Goal: Feedback & Contribution: Contribute content

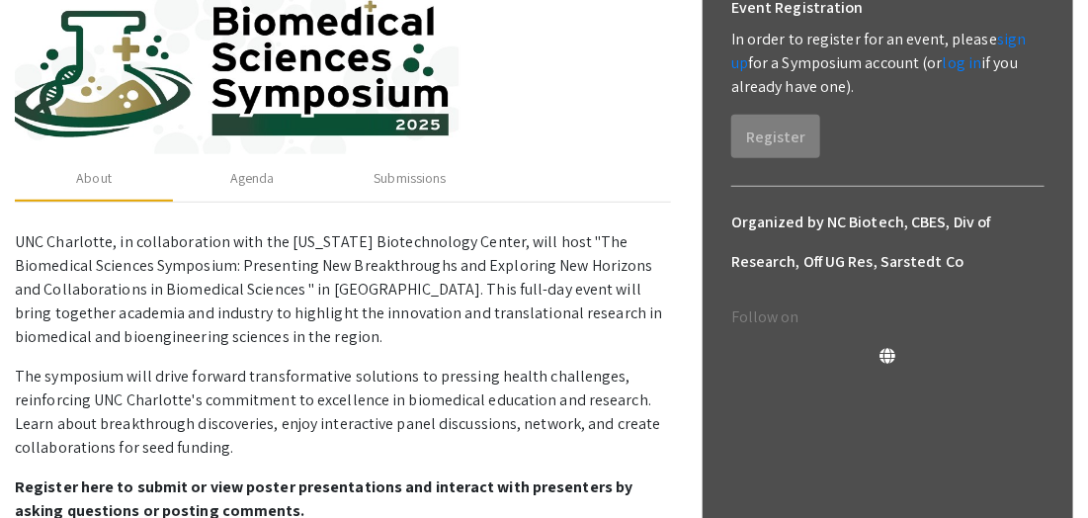
scroll to position [298, 0]
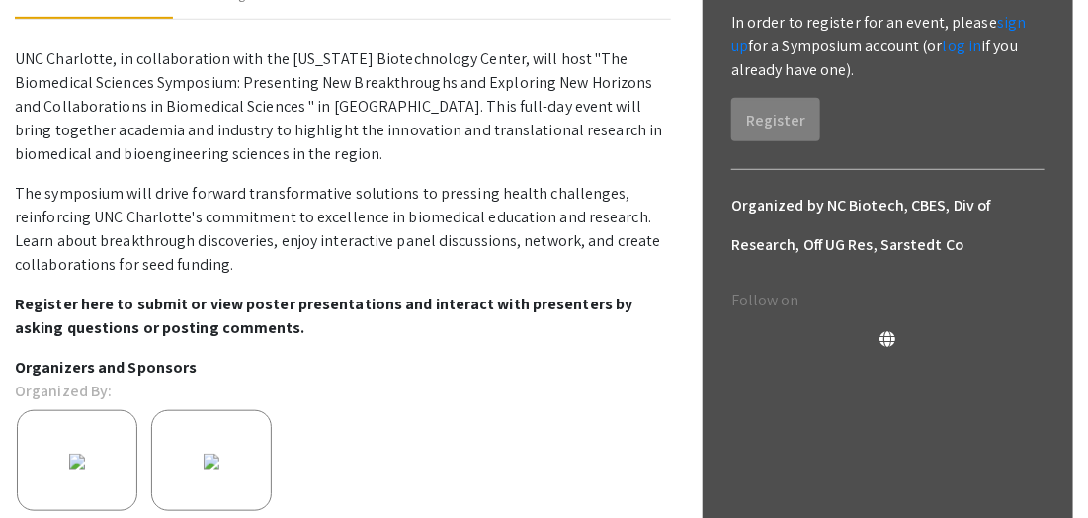
scroll to position [274, 0]
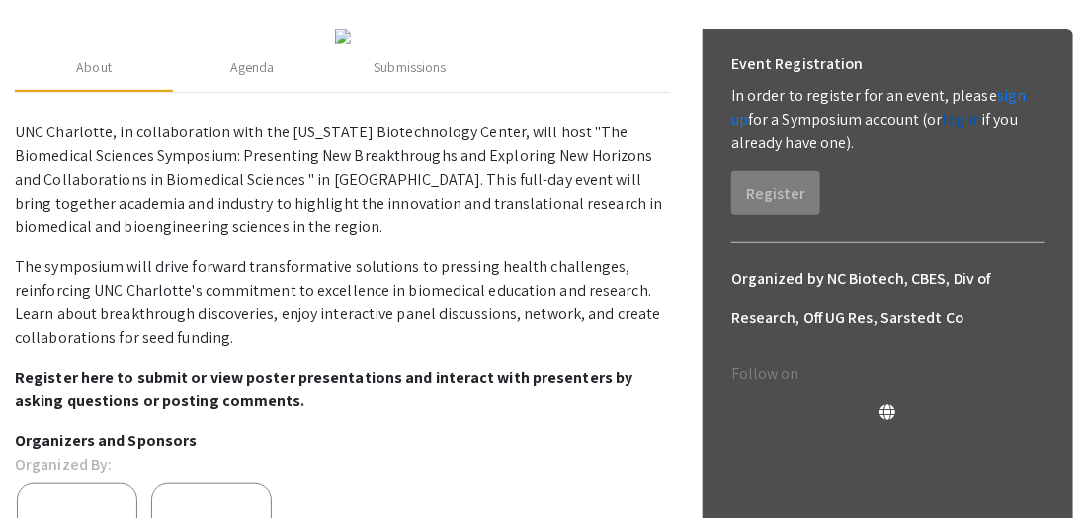
click at [943, 123] on link "log in" at bounding box center [963, 119] width 40 height 21
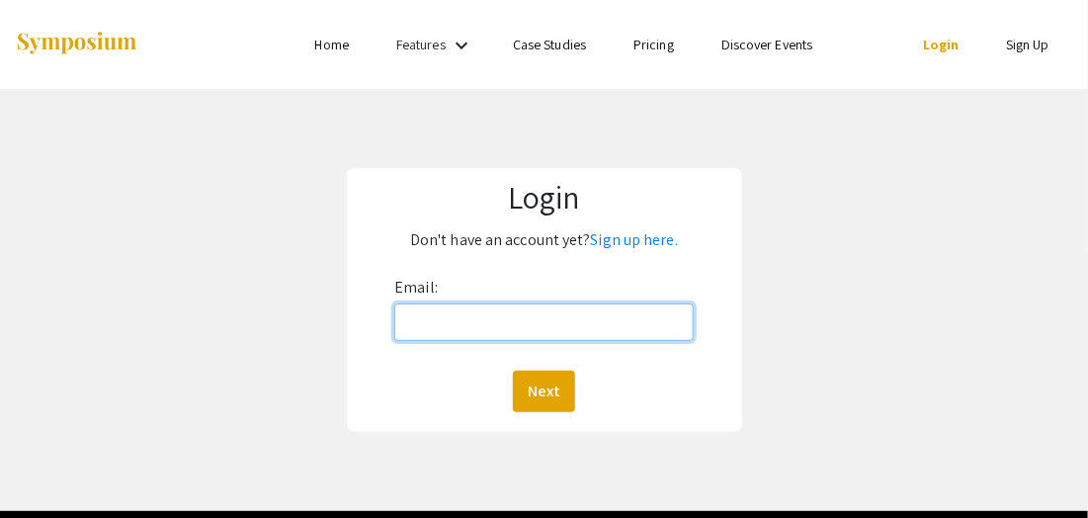
click at [406, 319] on input "Email:" at bounding box center [543, 322] width 299 height 38
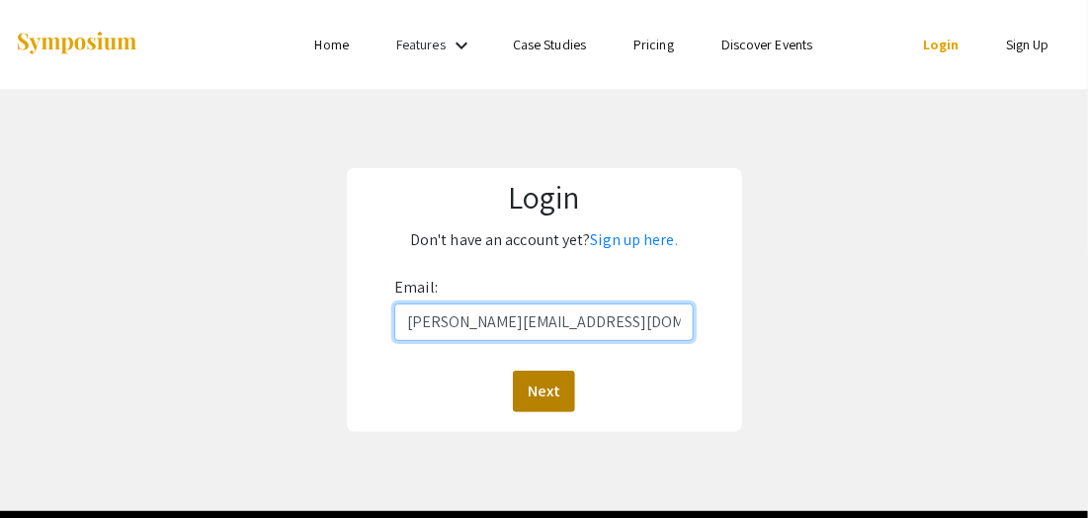
type input "[PERSON_NAME][EMAIL_ADDRESS][DOMAIN_NAME]"
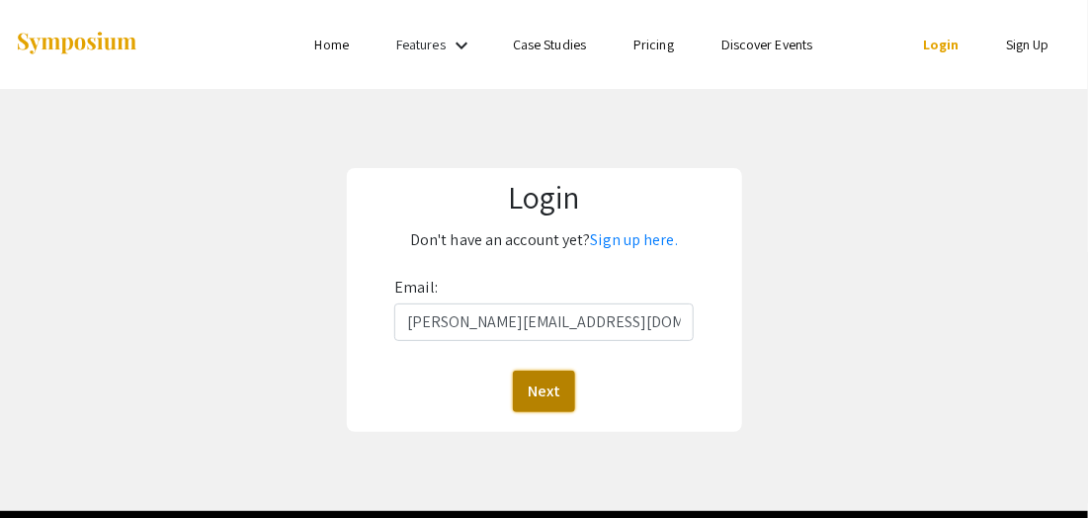
click at [540, 395] on button "Next" at bounding box center [544, 392] width 62 height 42
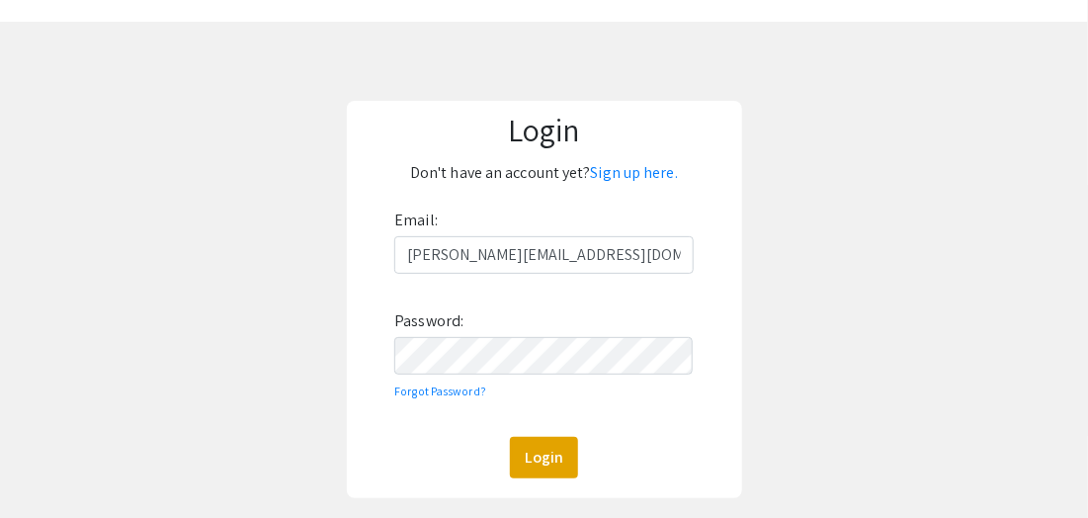
scroll to position [124, 0]
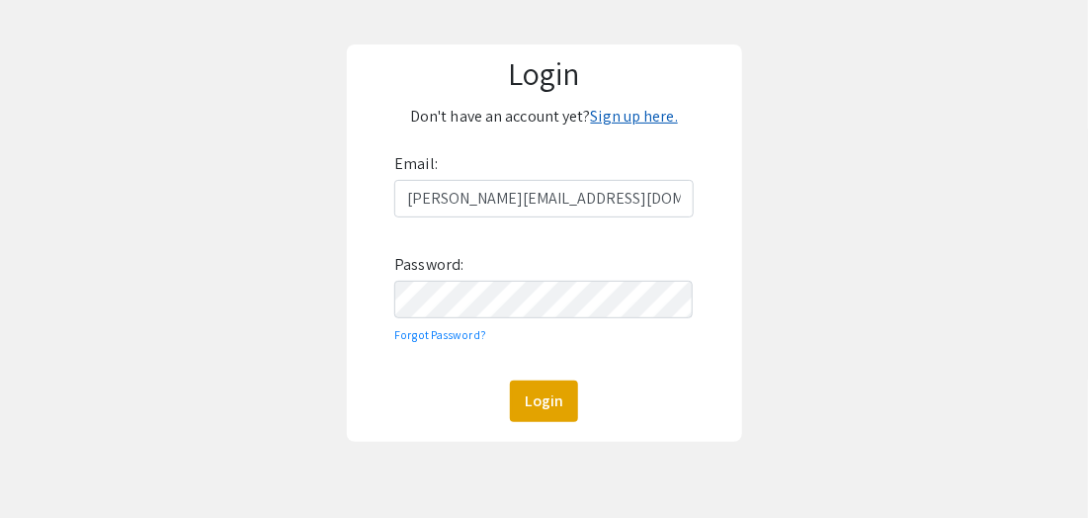
click at [654, 115] on link "Sign up here." at bounding box center [634, 116] width 87 height 21
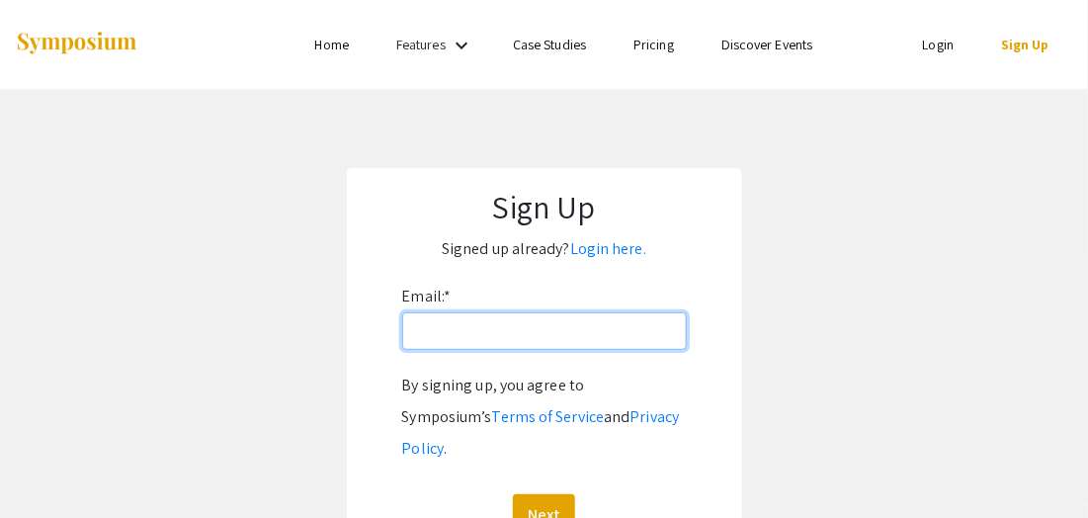
click at [412, 328] on input "Email: *" at bounding box center [544, 331] width 285 height 38
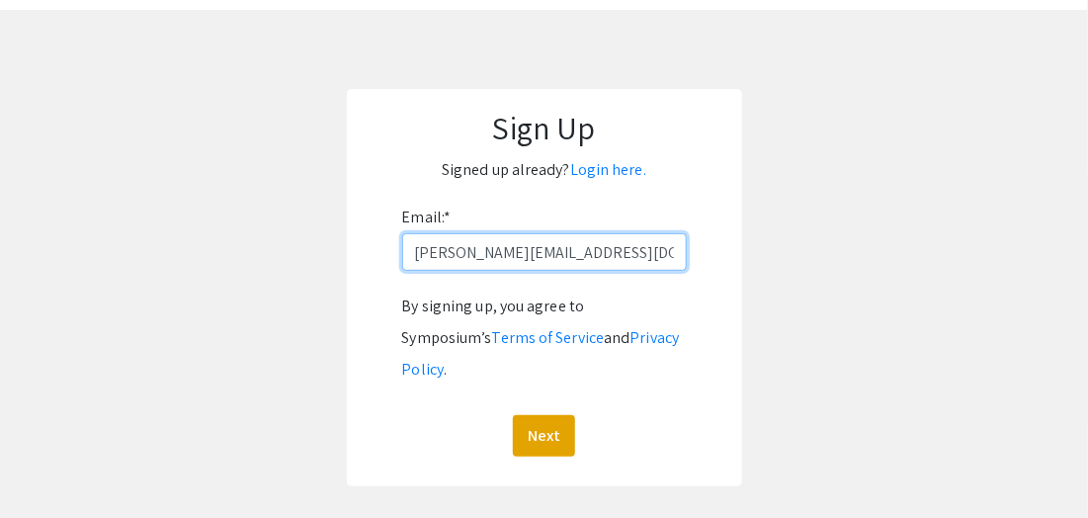
scroll to position [81, 0]
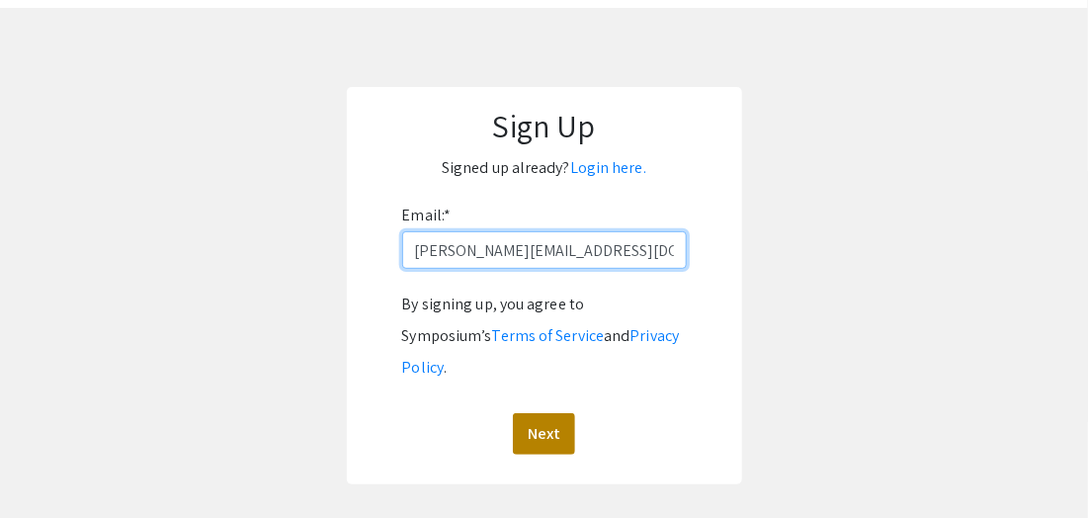
type input "[PERSON_NAME][EMAIL_ADDRESS][DOMAIN_NAME]"
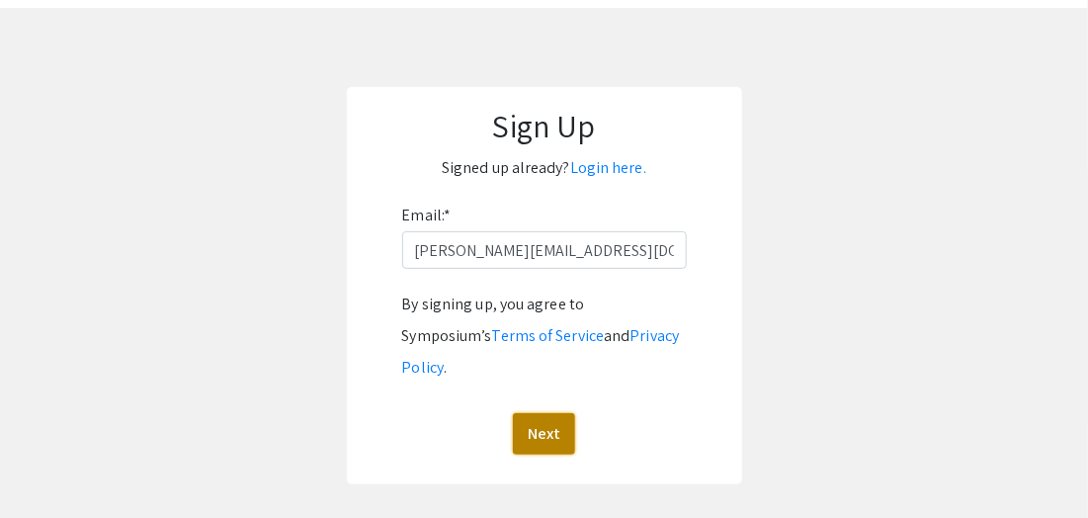
click at [551, 413] on button "Next" at bounding box center [544, 434] width 62 height 42
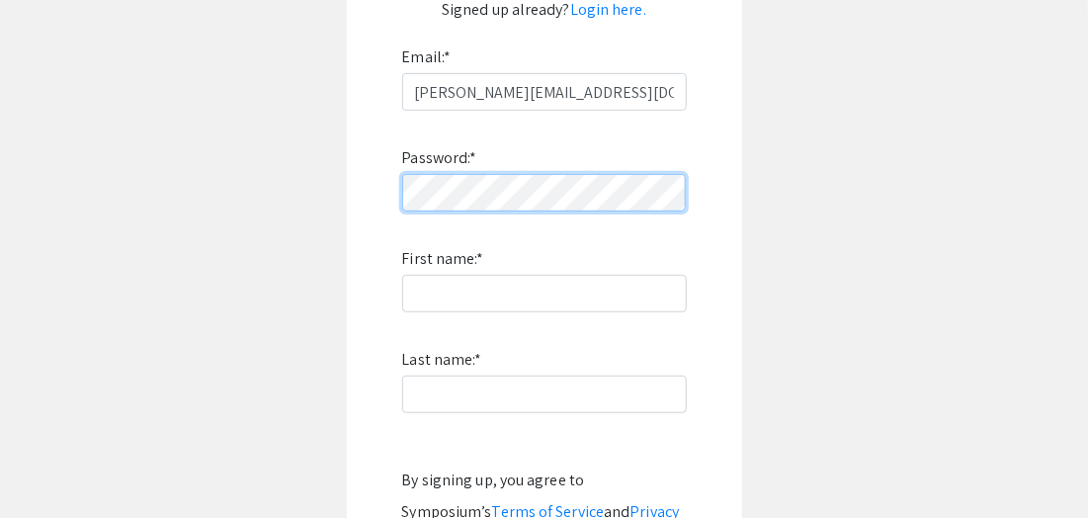
scroll to position [238, 0]
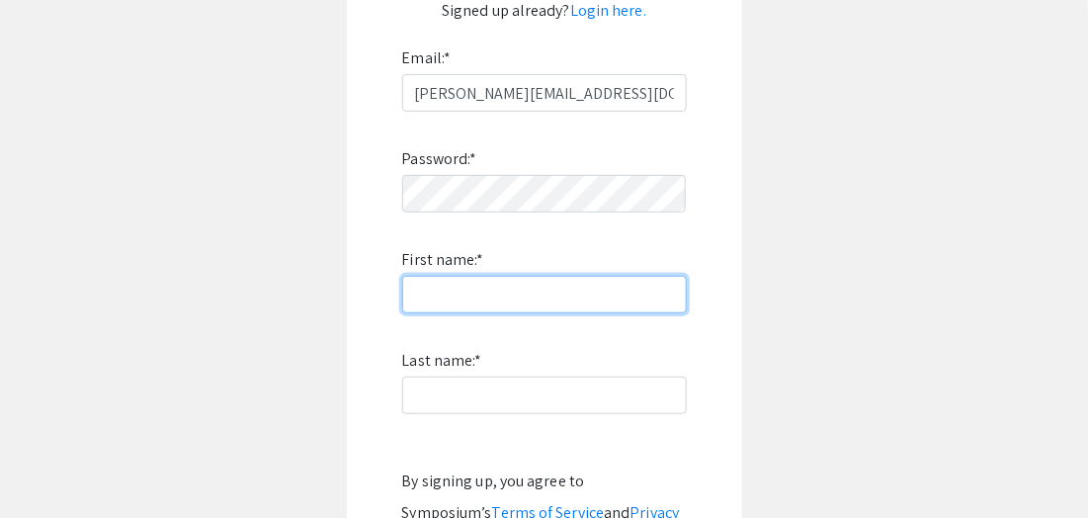
click at [412, 299] on input "First name: *" at bounding box center [544, 295] width 285 height 38
type input "[PERSON_NAME]"
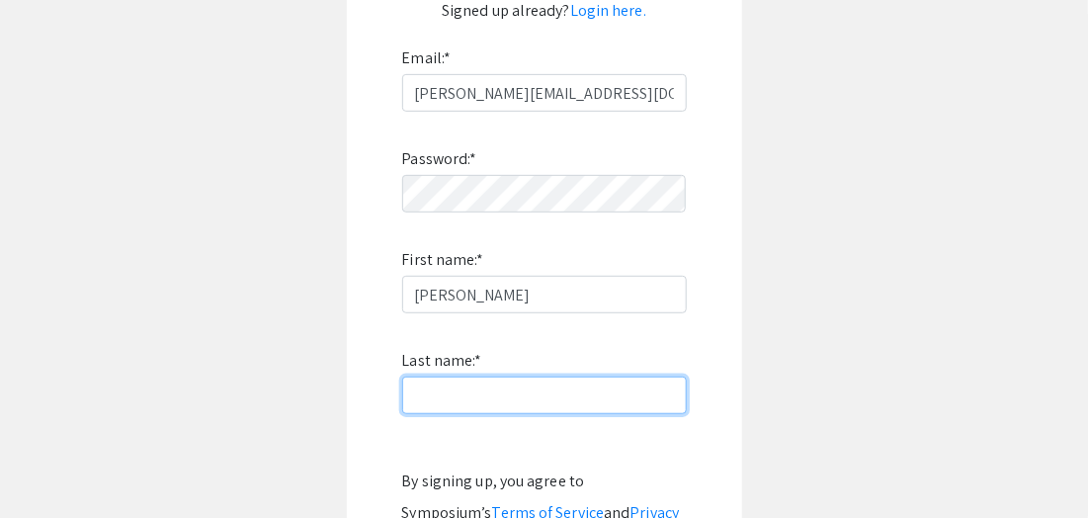
click at [413, 398] on input "Last name: *" at bounding box center [544, 396] width 285 height 38
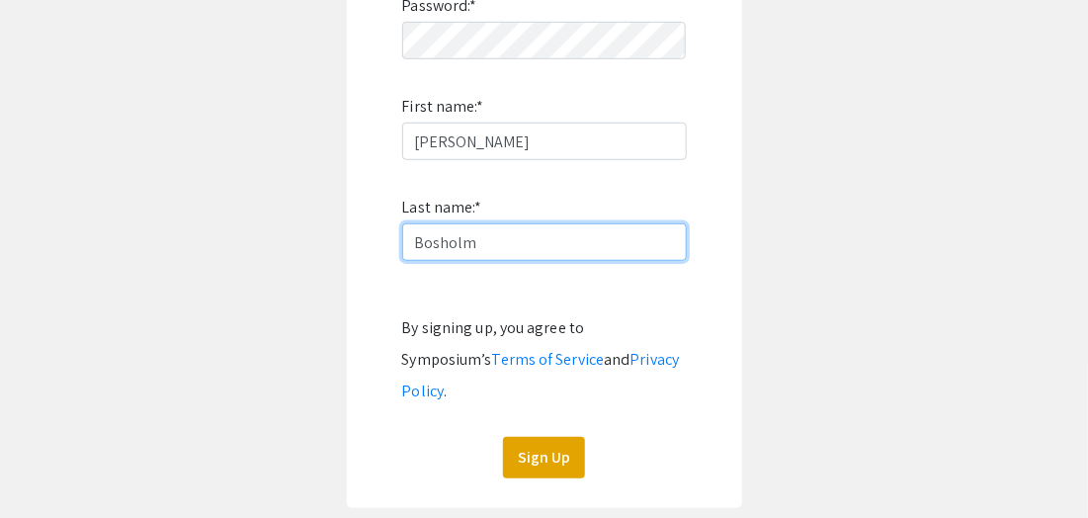
scroll to position [393, 0]
type input "Bosholm"
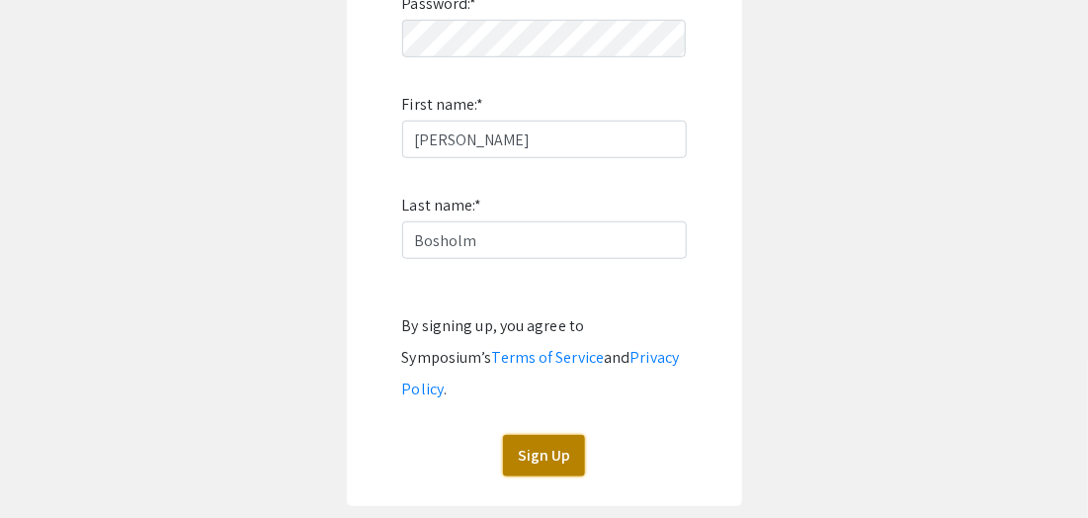
click at [557, 435] on button "Sign Up" at bounding box center [544, 456] width 82 height 42
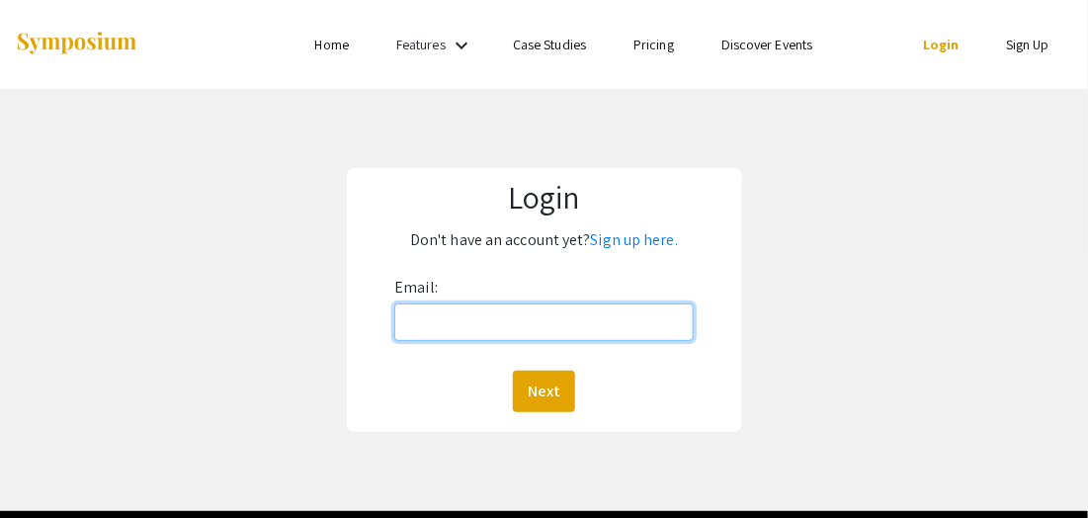
click at [406, 324] on input "Email:" at bounding box center [543, 322] width 299 height 38
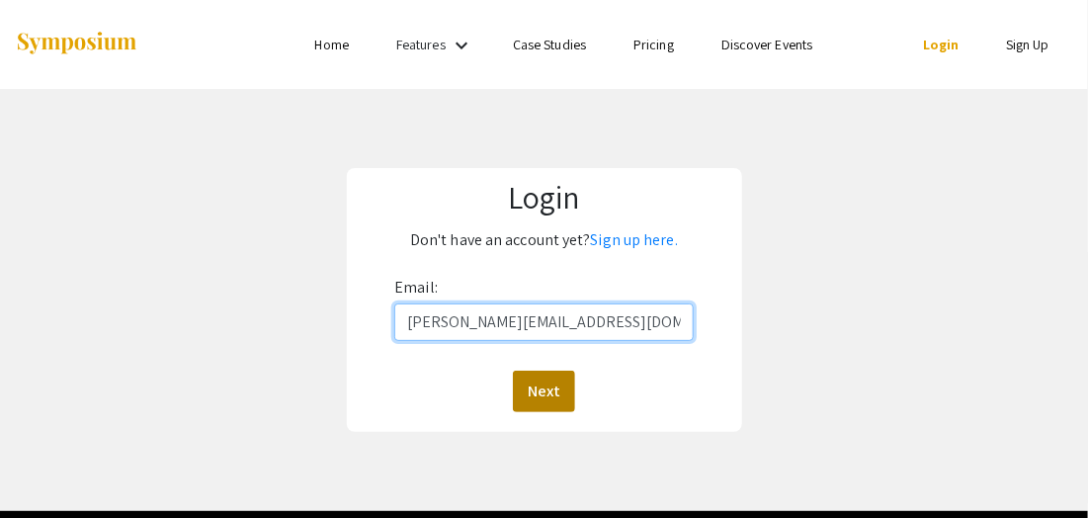
type input "[PERSON_NAME][EMAIL_ADDRESS][DOMAIN_NAME]"
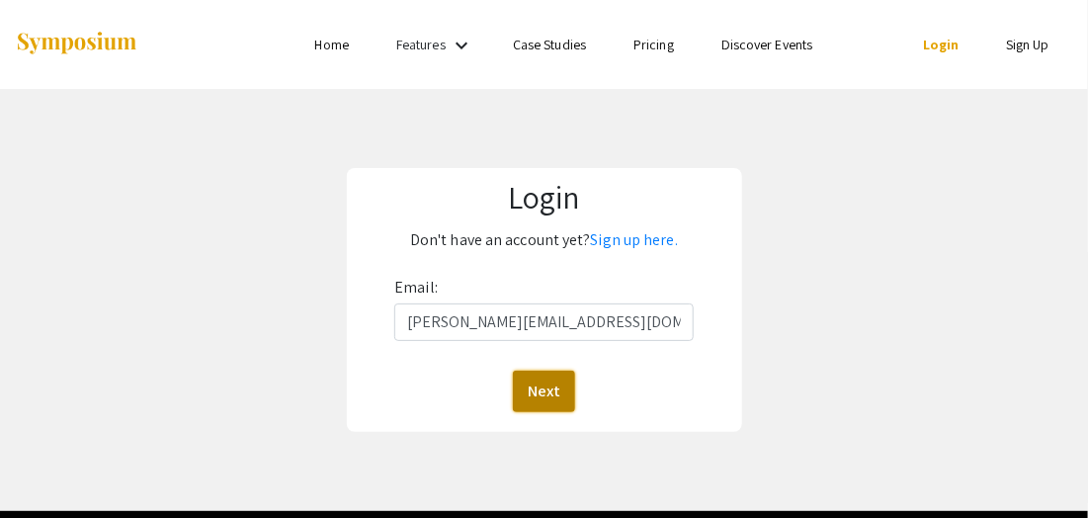
click at [543, 389] on button "Next" at bounding box center [544, 392] width 62 height 42
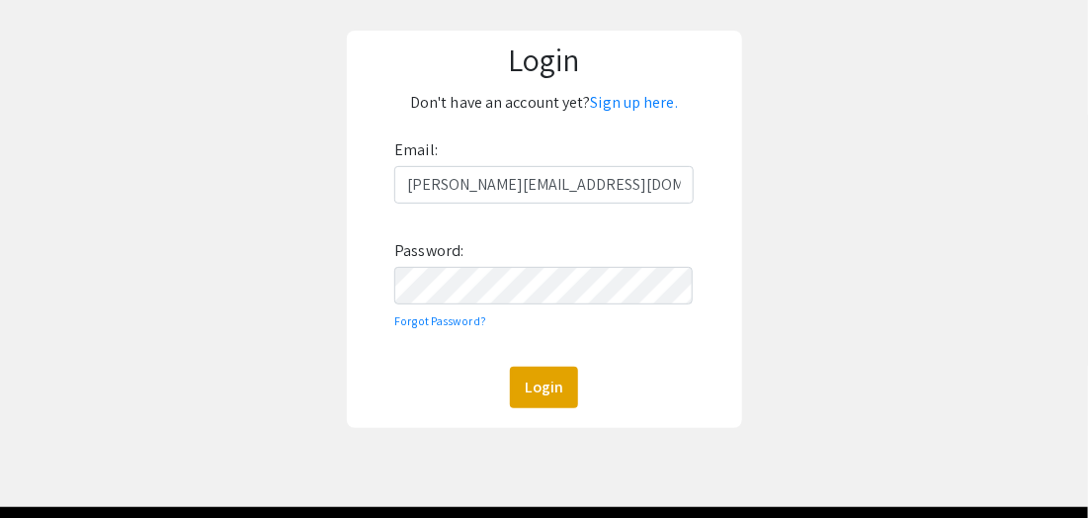
scroll to position [140, 0]
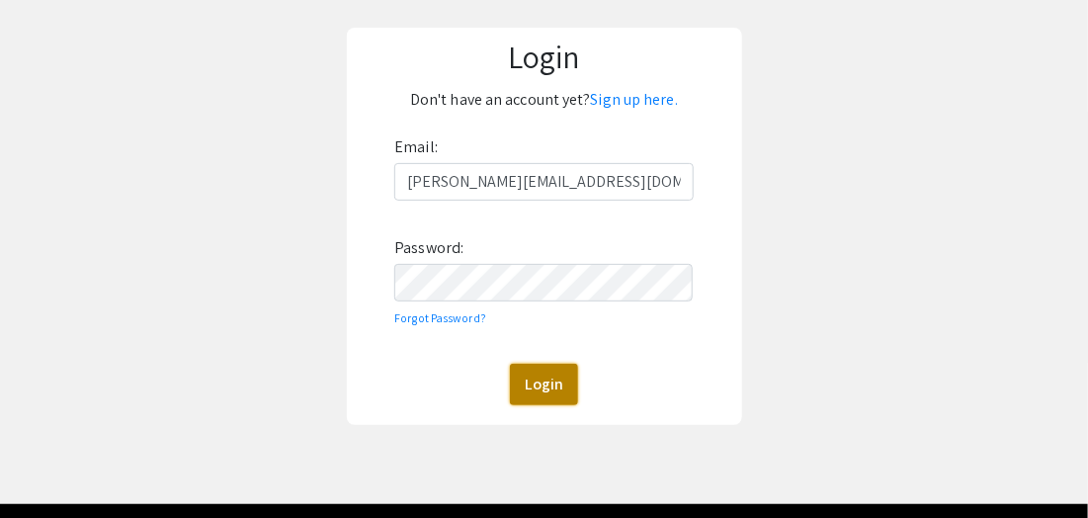
click at [530, 384] on button "Login" at bounding box center [544, 385] width 68 height 42
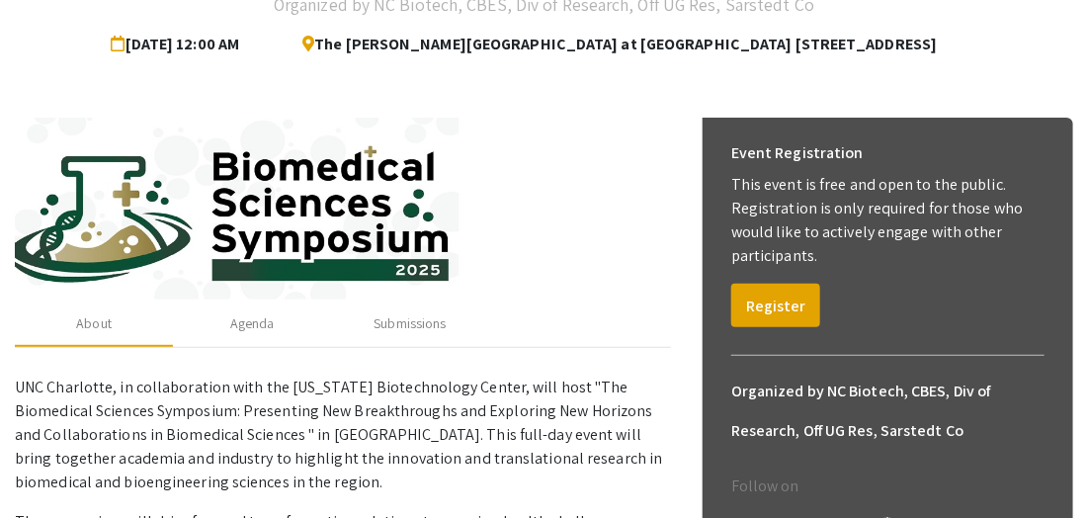
scroll to position [239, 0]
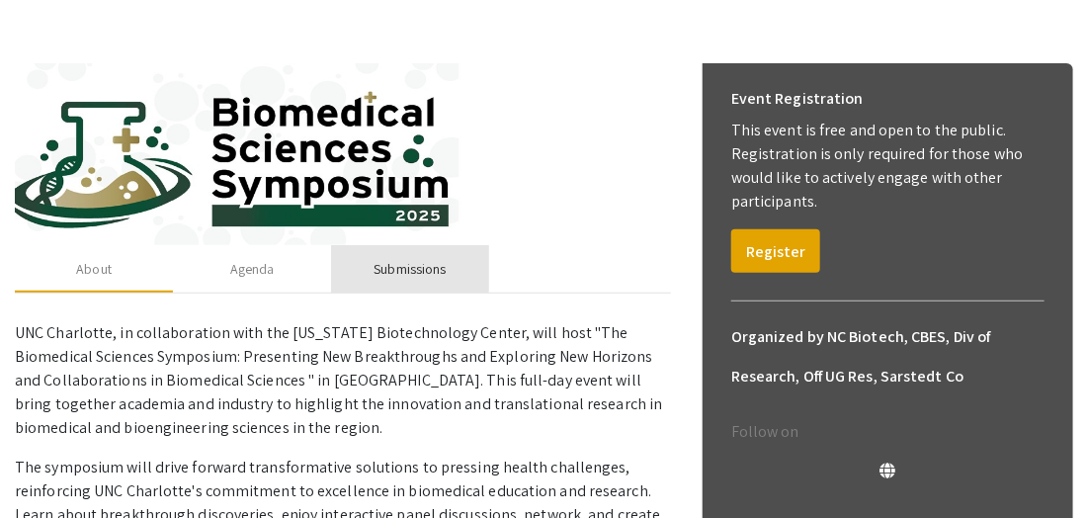
click at [403, 268] on div "Submissions" at bounding box center [410, 269] width 72 height 21
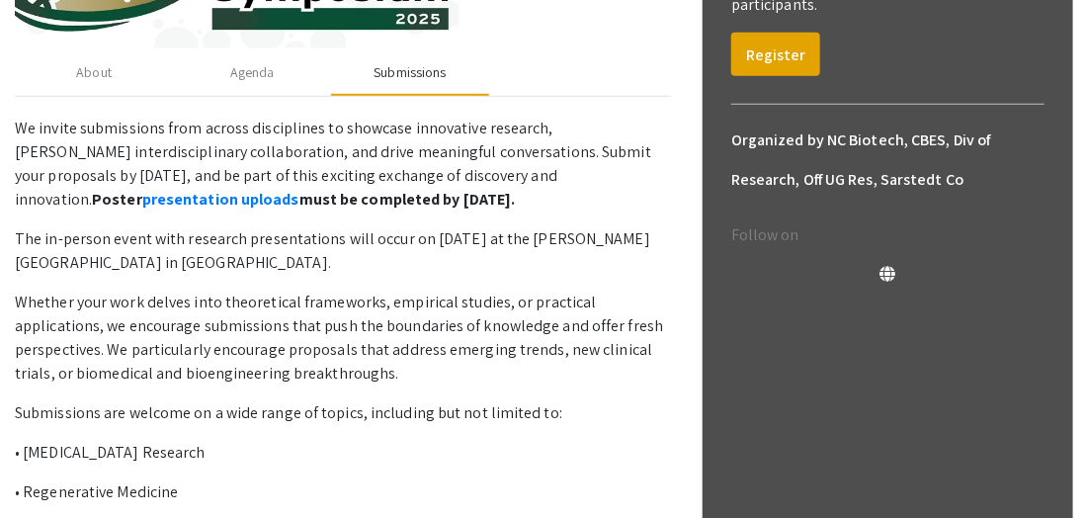
scroll to position [384, 0]
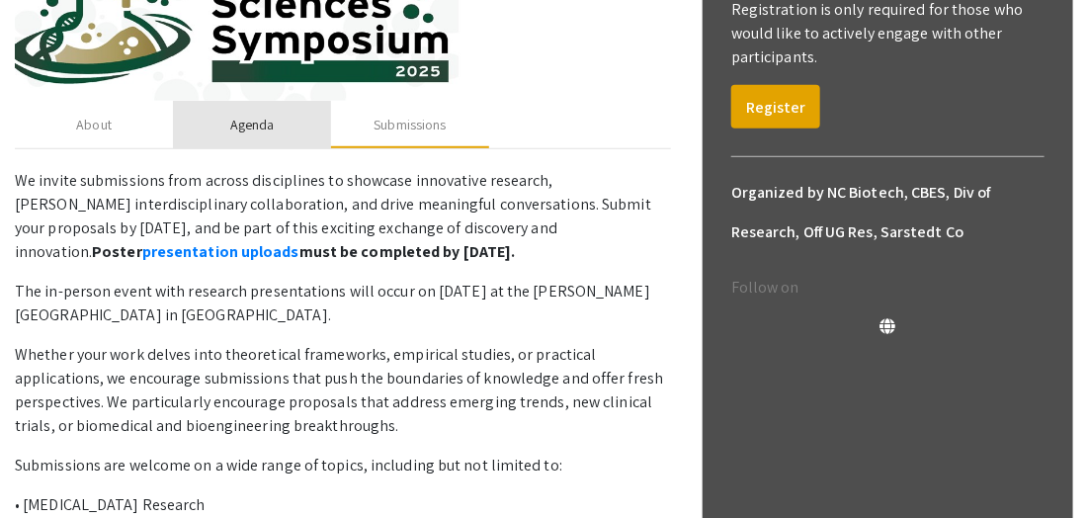
click at [242, 129] on div "Agenda" at bounding box center [252, 125] width 44 height 21
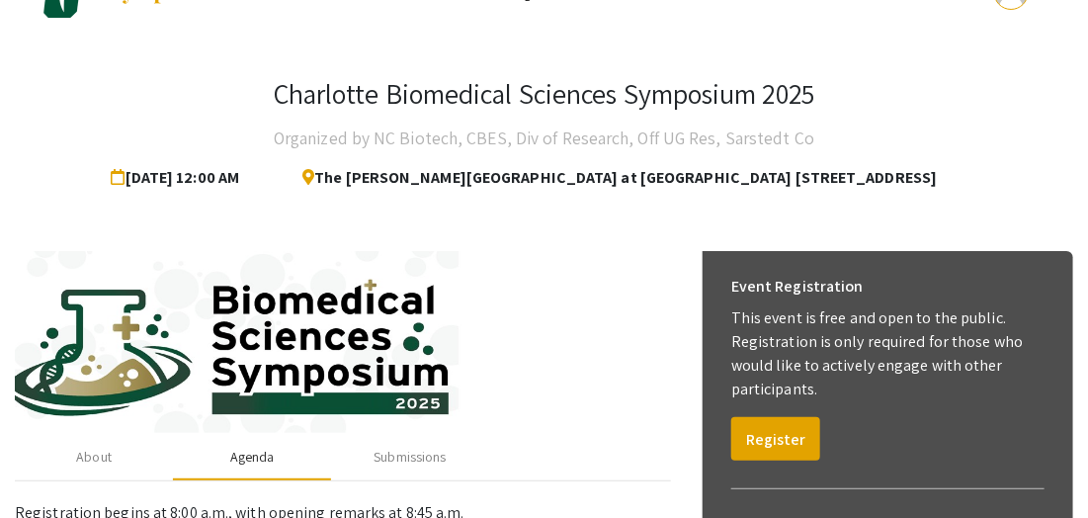
scroll to position [0, 0]
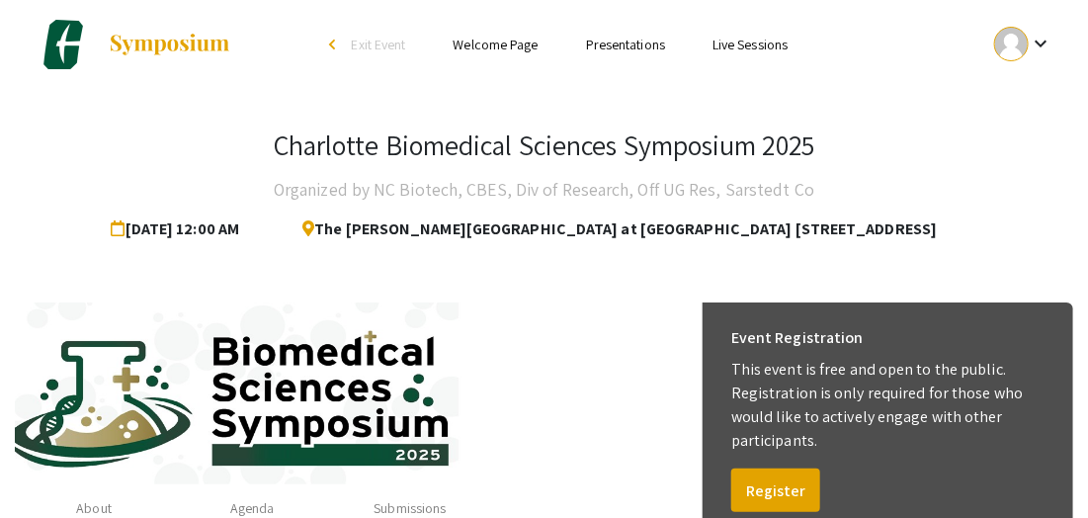
click at [500, 43] on link "Welcome Page" at bounding box center [496, 45] width 85 height 18
click at [637, 43] on link "Presentations" at bounding box center [625, 45] width 79 height 18
click at [757, 51] on link "Live Sessions" at bounding box center [750, 45] width 75 height 18
click at [636, 43] on link "Presentations" at bounding box center [625, 45] width 79 height 18
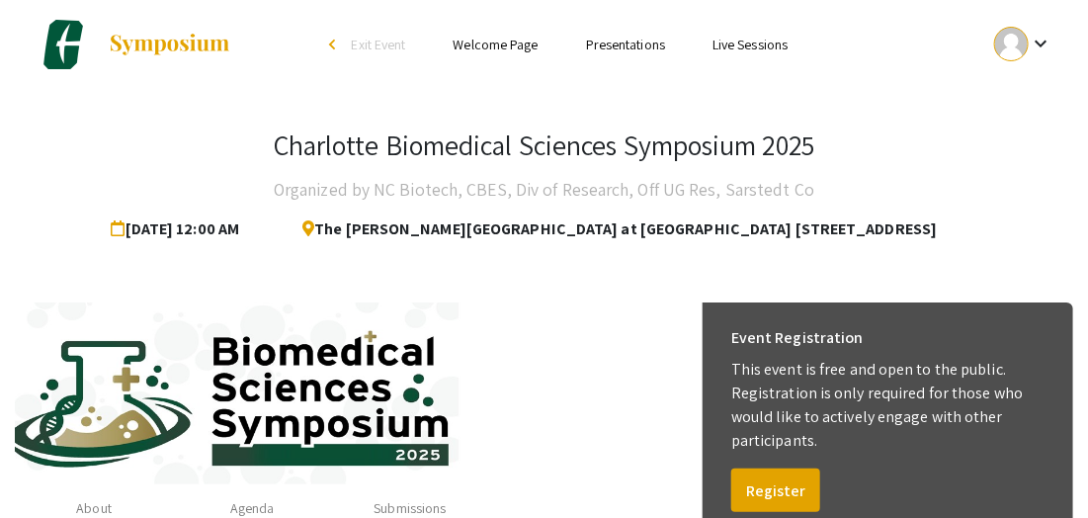
click at [636, 43] on link "Presentations" at bounding box center [625, 45] width 79 height 18
click at [760, 43] on link "Live Sessions" at bounding box center [750, 45] width 75 height 18
click at [1041, 41] on mat-icon "keyboard_arrow_down" at bounding box center [1041, 44] width 24 height 24
click at [885, 93] on div at bounding box center [544, 259] width 1088 height 518
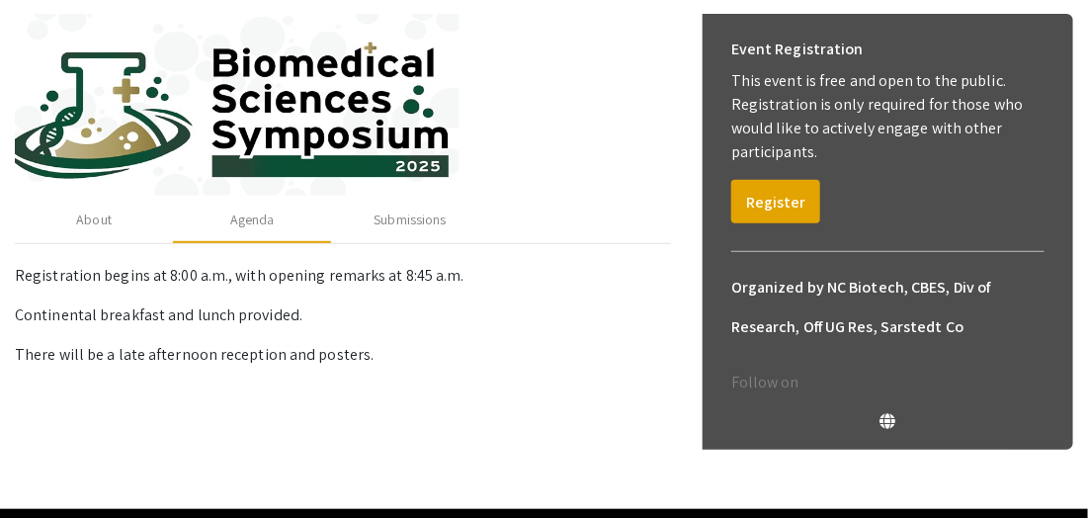
scroll to position [324, 0]
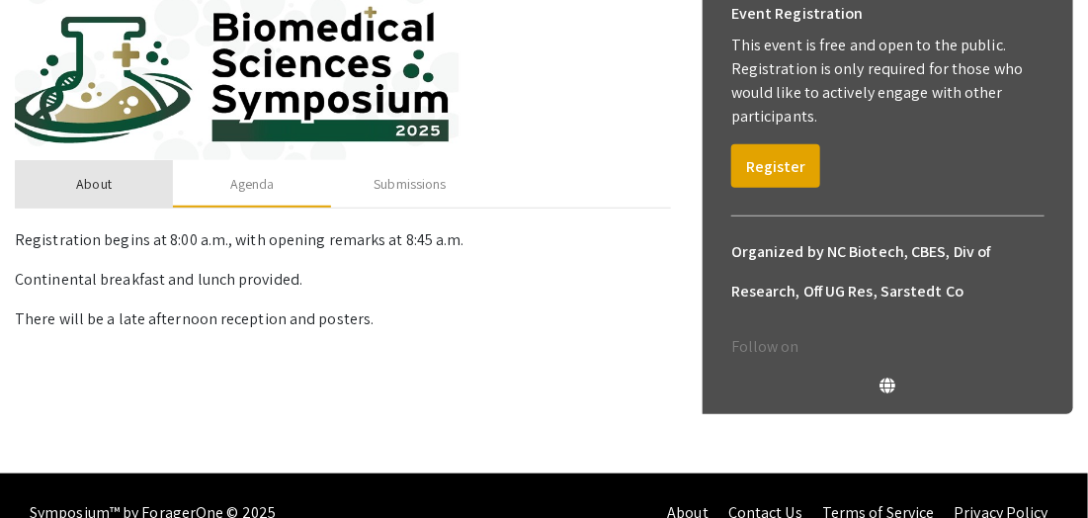
click at [95, 190] on div "About" at bounding box center [94, 184] width 36 height 21
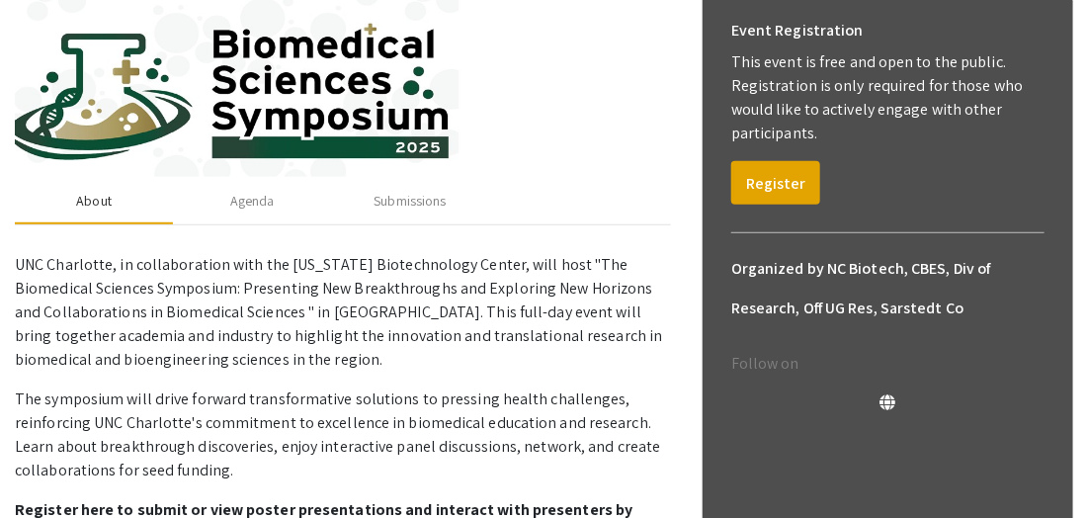
scroll to position [310, 0]
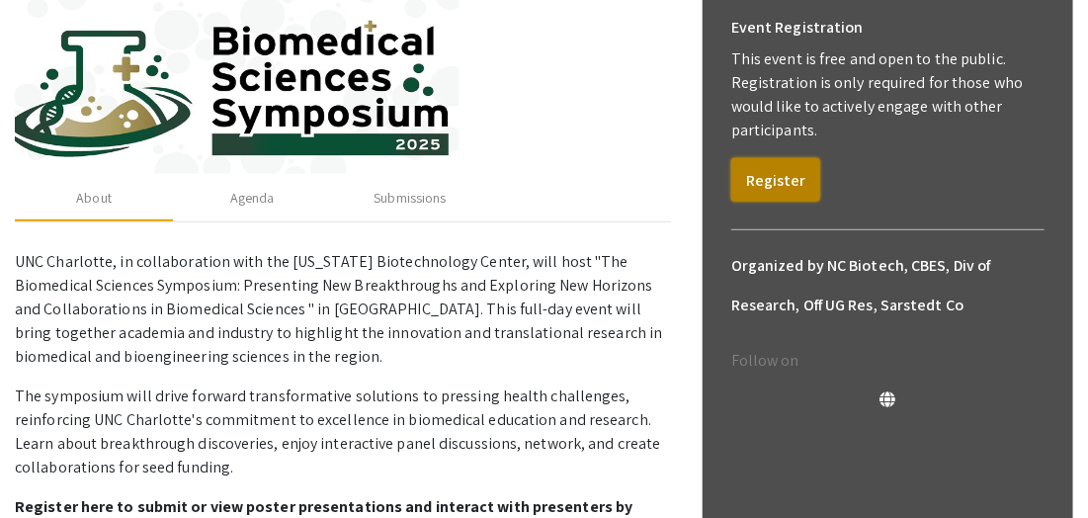
click at [774, 172] on button "Register" at bounding box center [775, 179] width 89 height 43
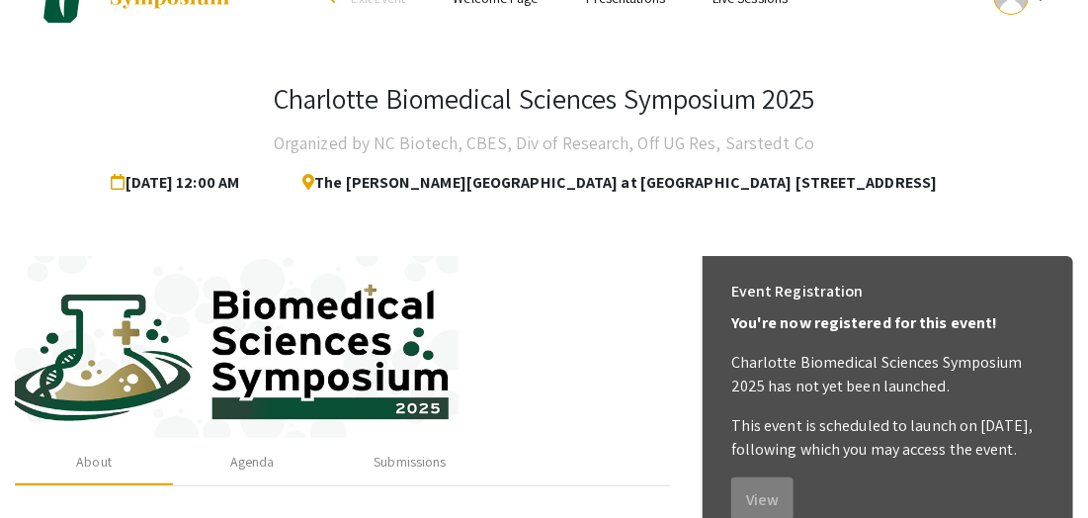
scroll to position [0, 0]
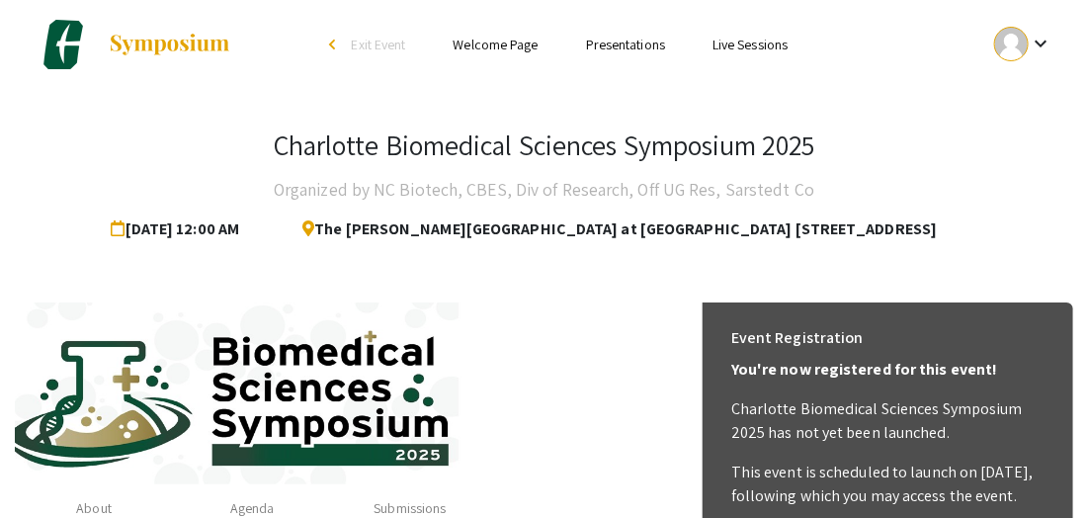
click at [773, 43] on link "Live Sessions" at bounding box center [750, 45] width 75 height 18
click at [1047, 44] on mat-icon "keyboard_arrow_down" at bounding box center [1041, 44] width 24 height 24
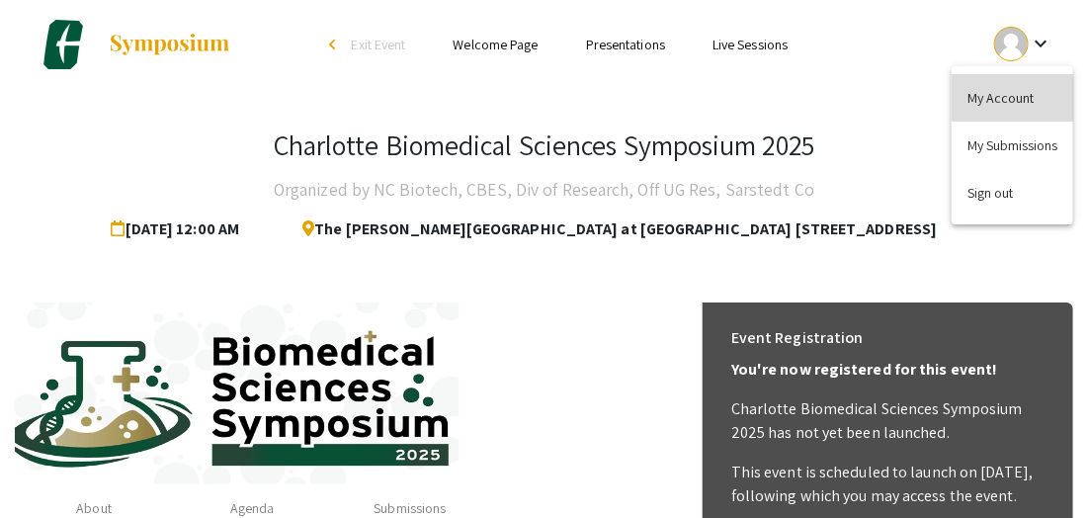
click at [1003, 100] on button "My Account" at bounding box center [1013, 97] width 122 height 47
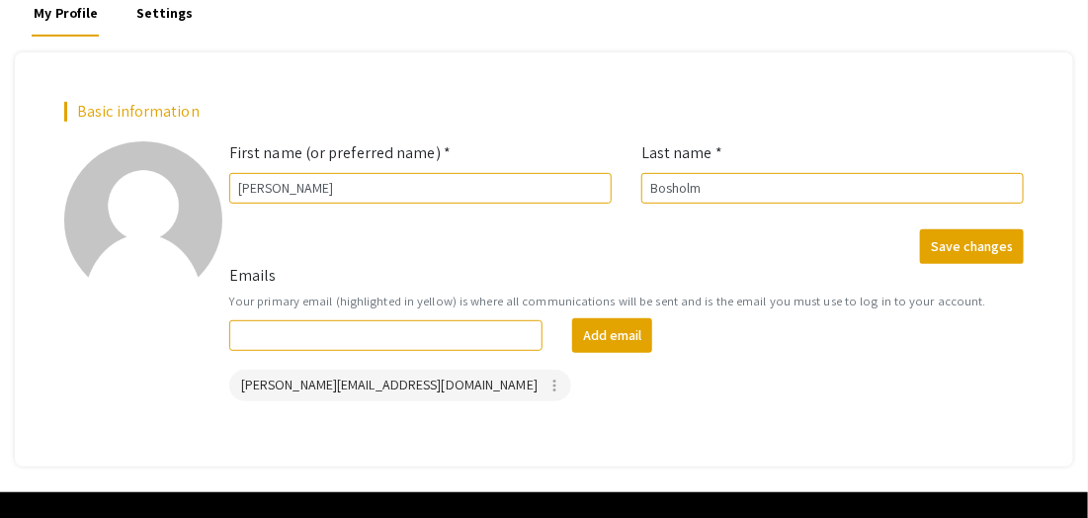
scroll to position [188, 0]
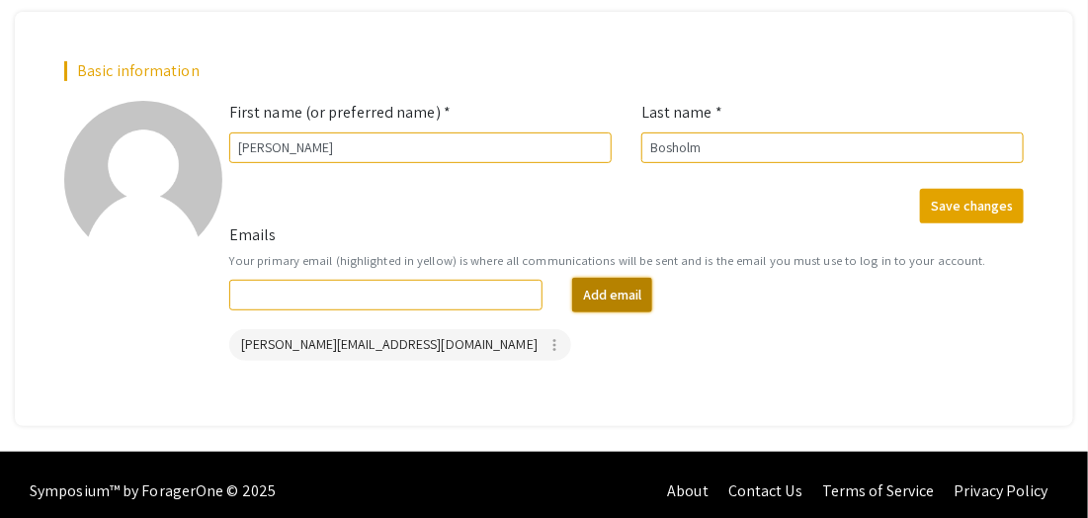
click at [622, 300] on button "Add email" at bounding box center [612, 295] width 80 height 35
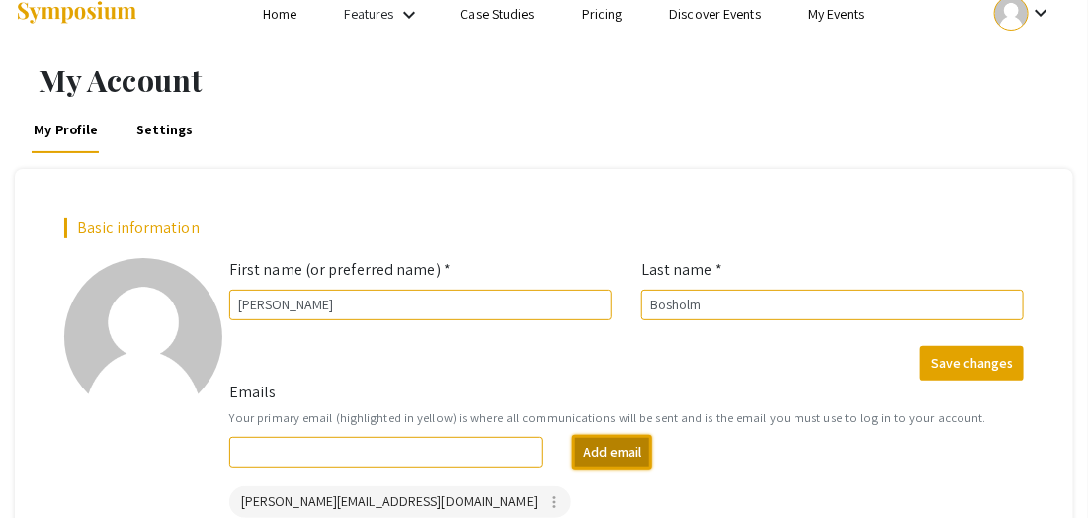
scroll to position [0, 0]
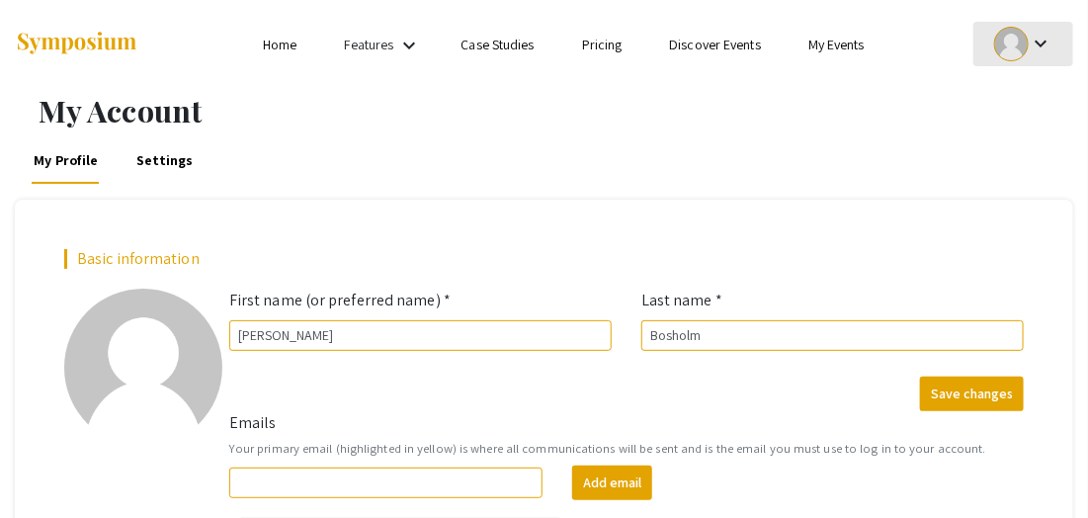
click at [1039, 42] on mat-icon "keyboard_arrow_down" at bounding box center [1041, 44] width 24 height 24
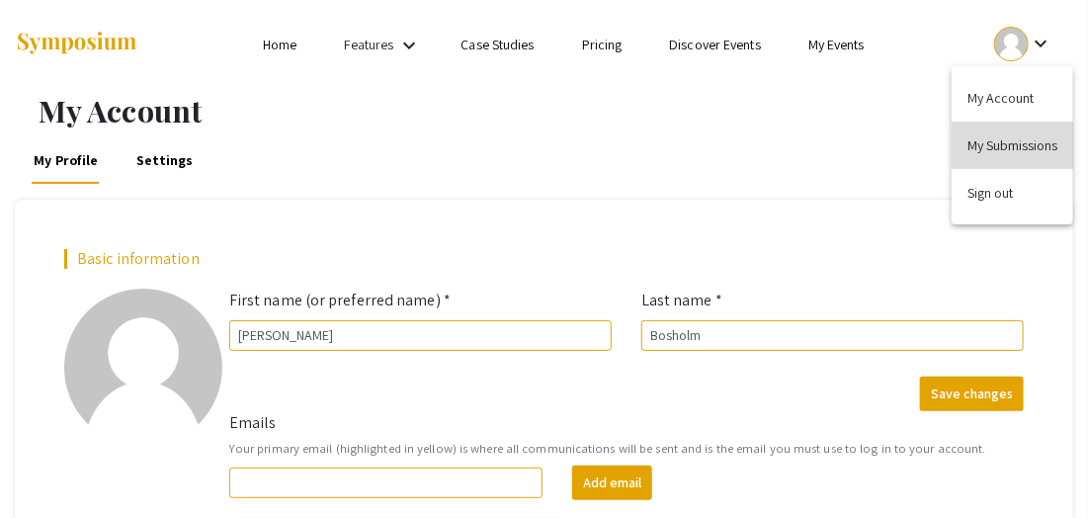
click at [1015, 151] on button "My Submissions" at bounding box center [1013, 145] width 122 height 47
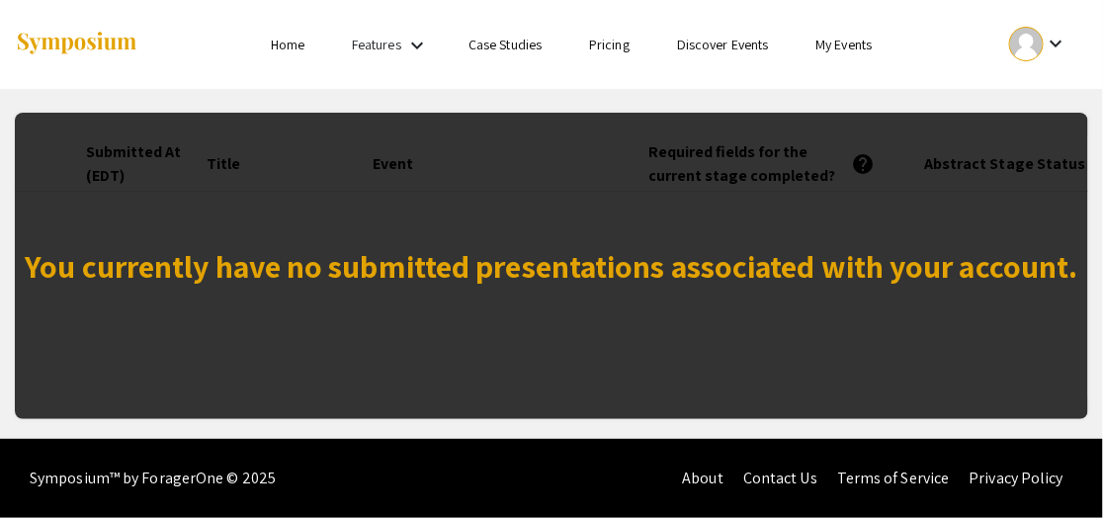
click at [651, 227] on div "You currently have no submitted presentations associated with your account." at bounding box center [552, 266] width 1074 height 306
click at [1098, 59] on div "Skip navigation Home Features keyboard_arrow_down Case Studies Pricing Discover…" at bounding box center [551, 44] width 1103 height 89
click at [1094, 262] on div "You currently have no submitted presentations associated with your account. Sub…" at bounding box center [551, 254] width 1103 height 330
click at [609, 44] on link "Pricing" at bounding box center [609, 45] width 41 height 18
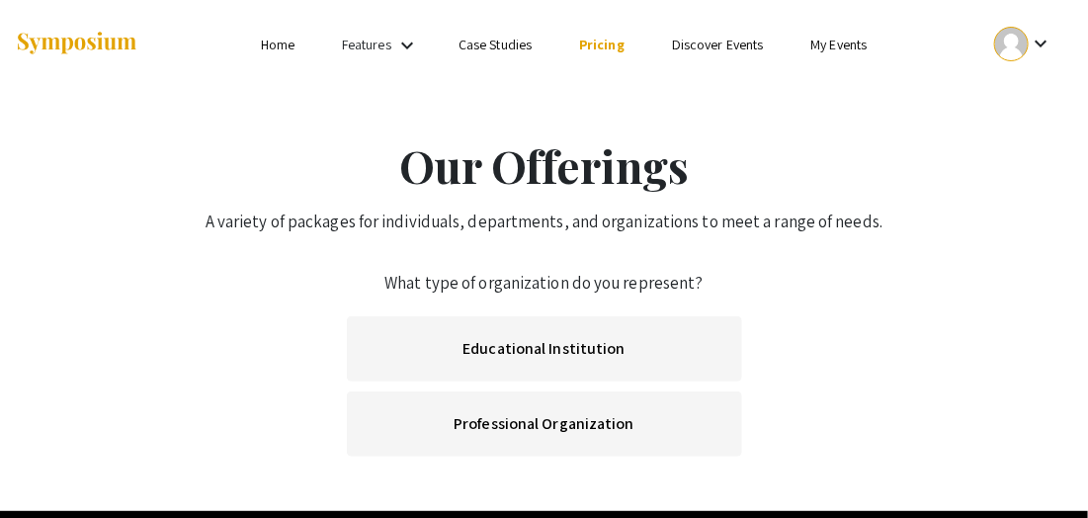
click at [697, 44] on link "Discover Events" at bounding box center [718, 45] width 92 height 18
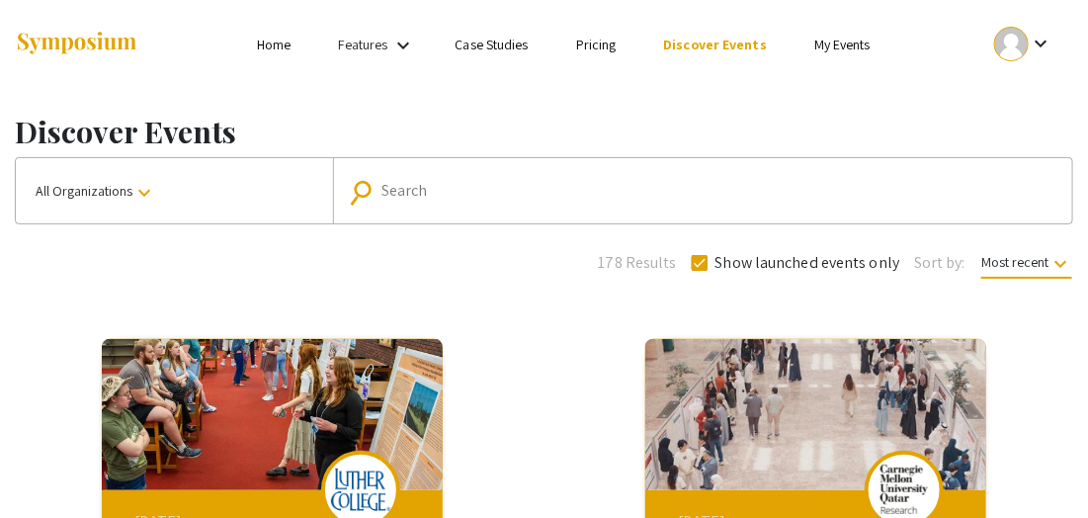
click at [490, 43] on link "Case Studies" at bounding box center [492, 45] width 73 height 18
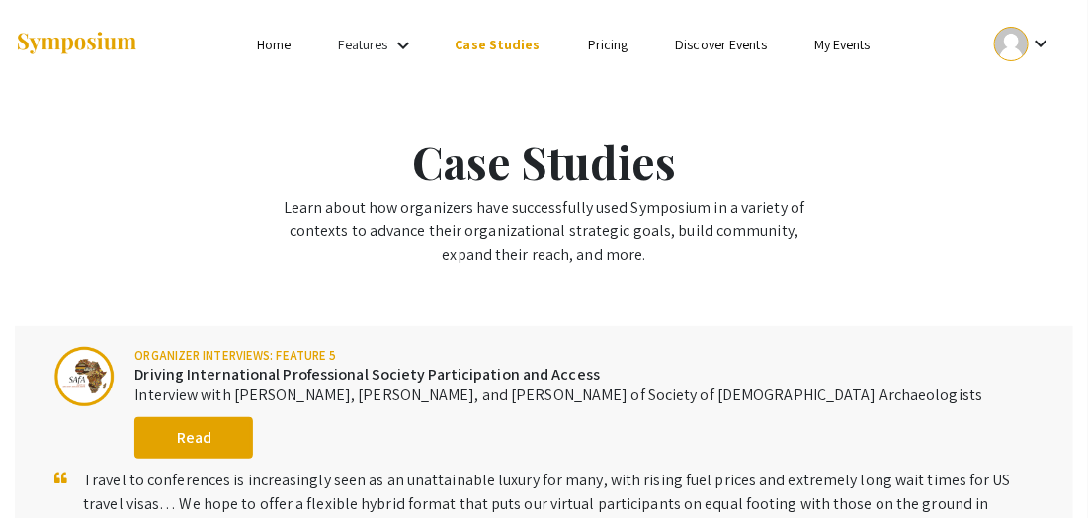
click at [388, 41] on link "Features" at bounding box center [363, 45] width 49 height 18
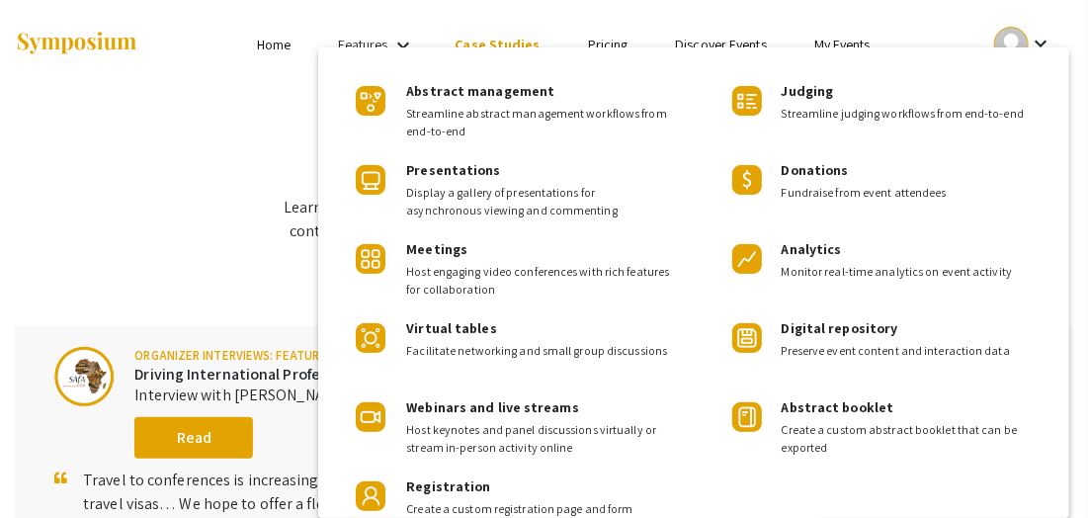
click at [236, 111] on div at bounding box center [544, 259] width 1088 height 518
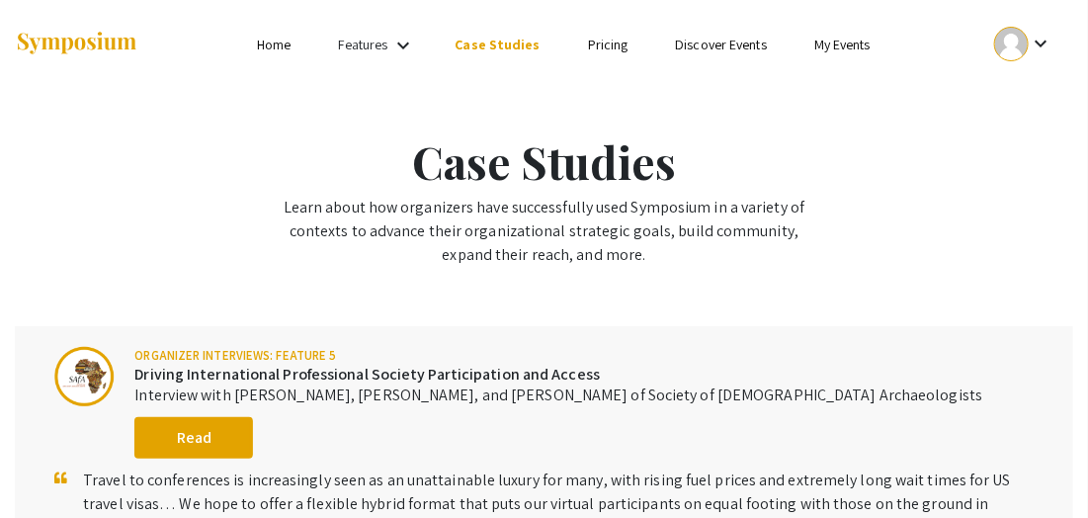
click at [282, 43] on link "Home" at bounding box center [274, 45] width 34 height 18
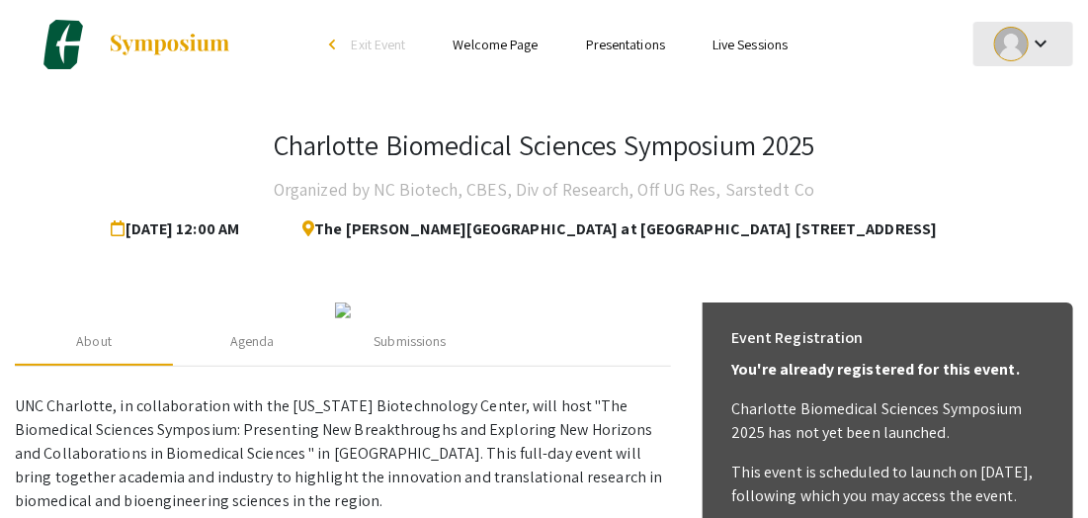
click at [1042, 43] on mat-icon "keyboard_arrow_down" at bounding box center [1041, 44] width 24 height 24
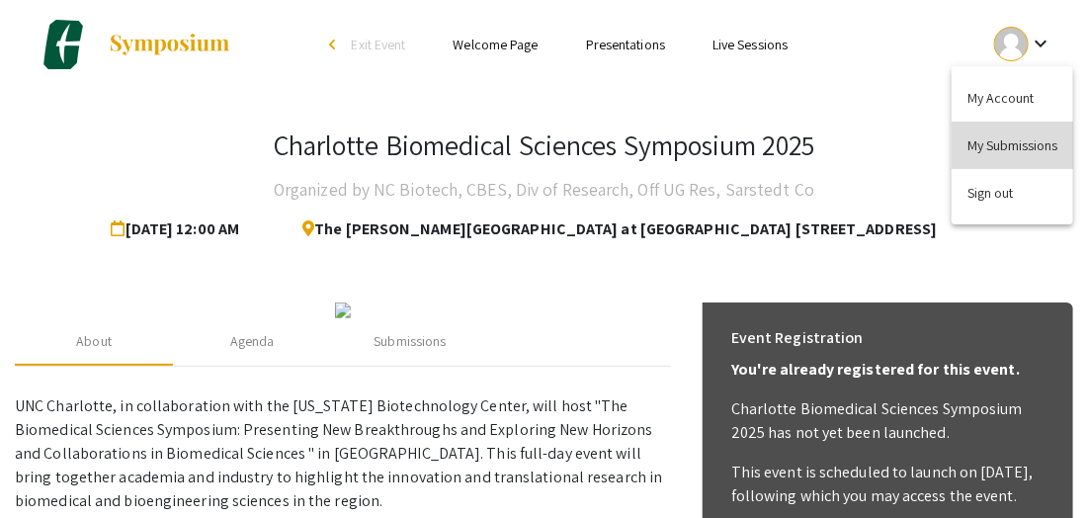
click at [1008, 145] on button "My Submissions" at bounding box center [1013, 145] width 122 height 47
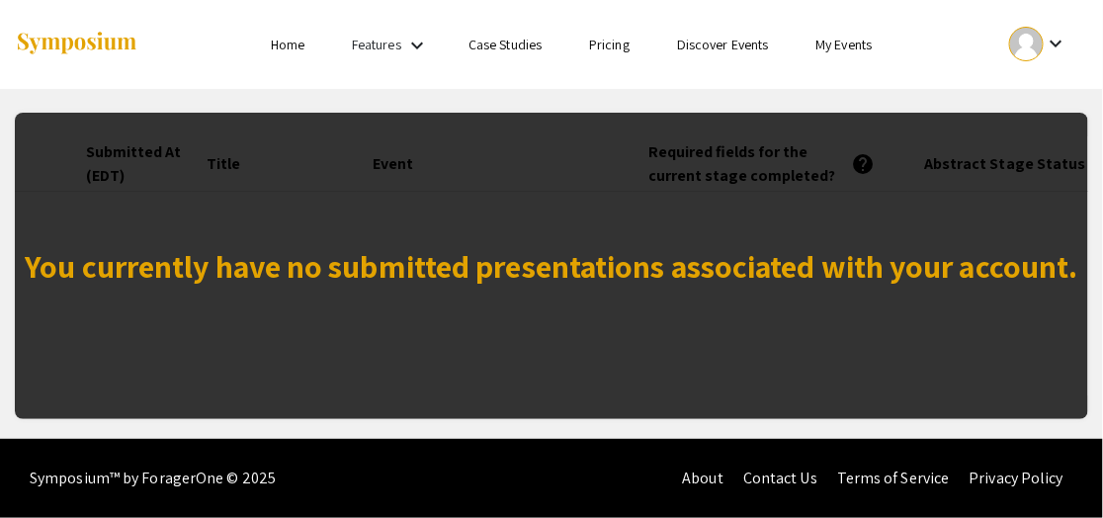
click at [900, 427] on div "Skip navigation Home Features keyboard_arrow_down Case Studies Pricing Discover…" at bounding box center [551, 219] width 1103 height 439
click at [281, 46] on link "Home" at bounding box center [288, 45] width 34 height 18
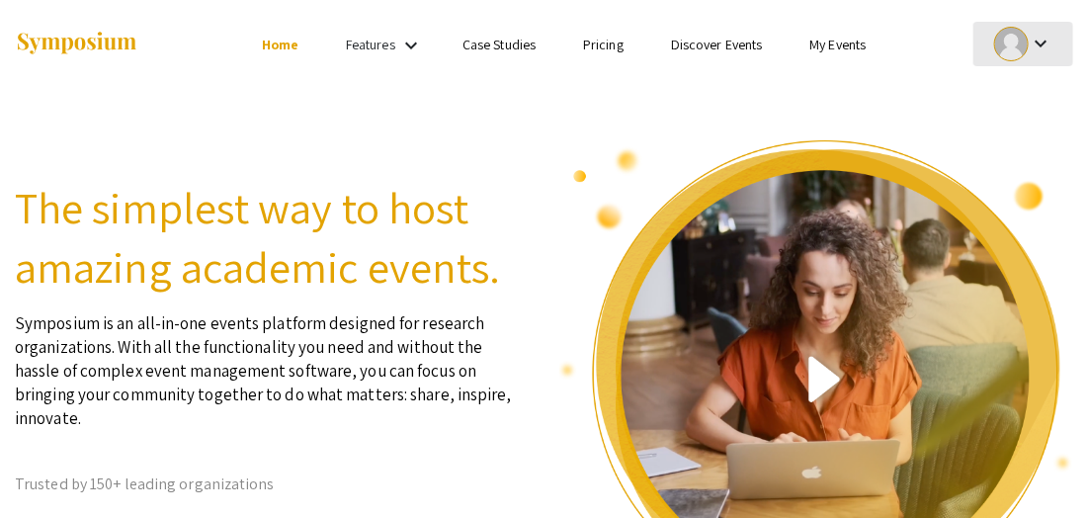
click at [1043, 40] on mat-icon "keyboard_arrow_down" at bounding box center [1041, 44] width 24 height 24
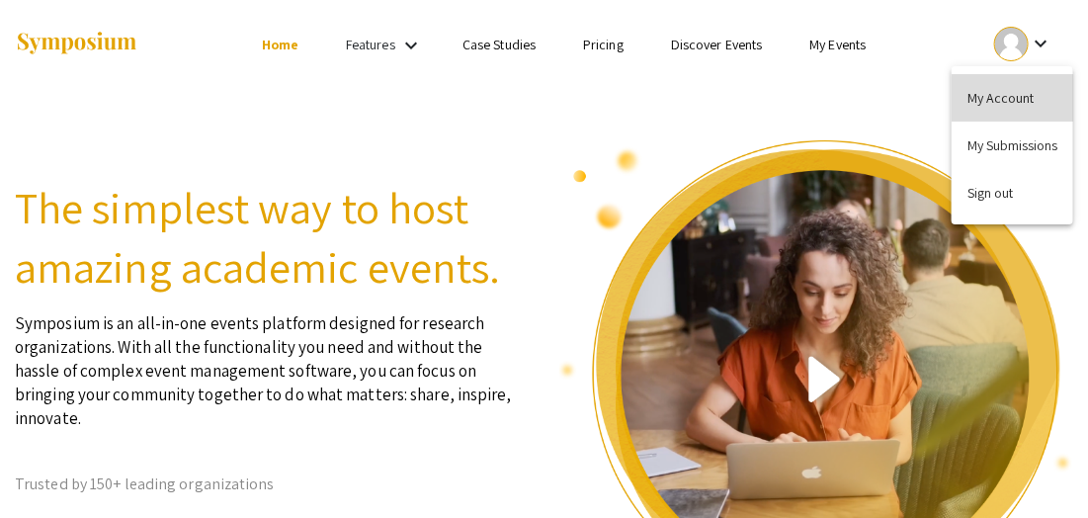
click at [1007, 102] on button "My Account" at bounding box center [1013, 97] width 122 height 47
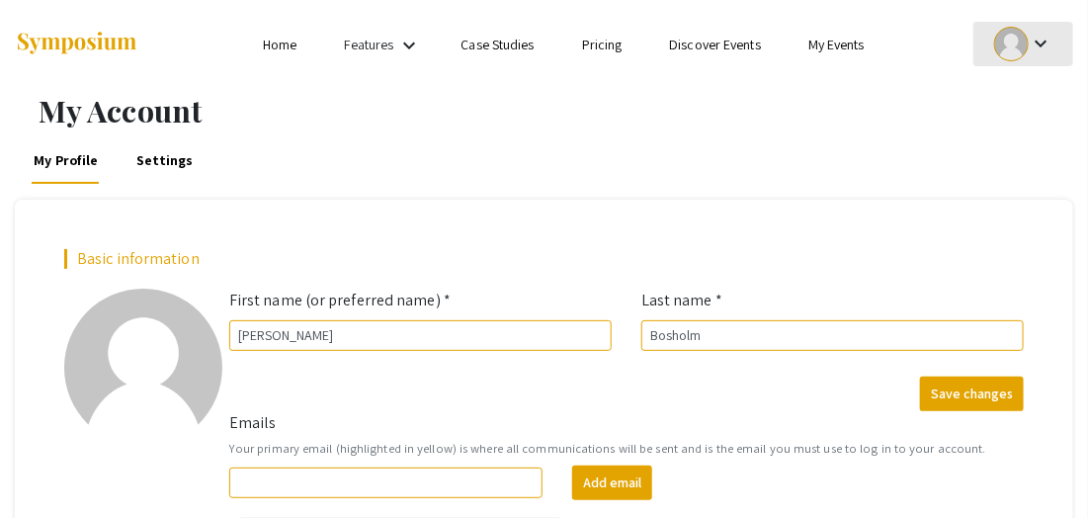
click at [1036, 40] on mat-icon "keyboard_arrow_down" at bounding box center [1041, 44] width 24 height 24
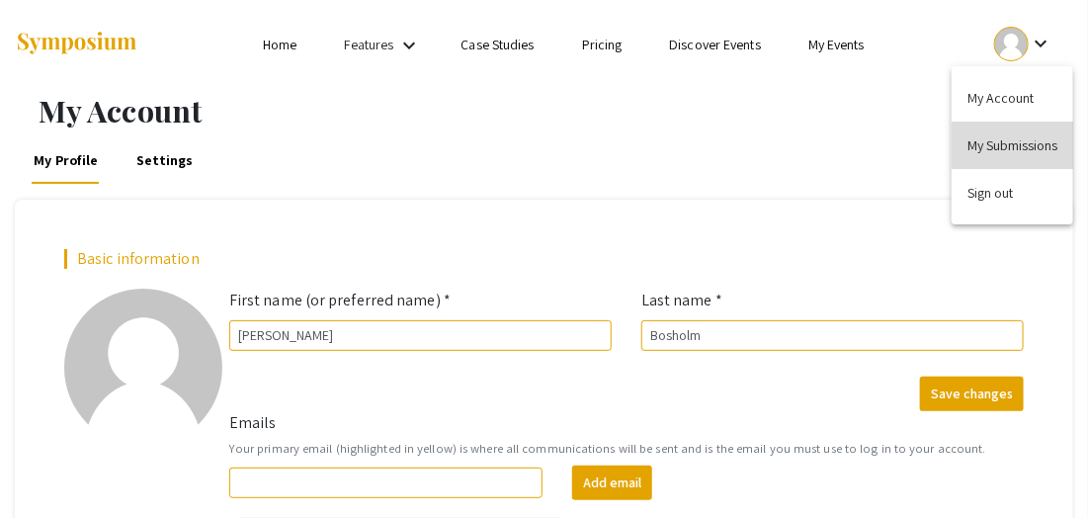
click at [1002, 147] on button "My Submissions" at bounding box center [1013, 145] width 122 height 47
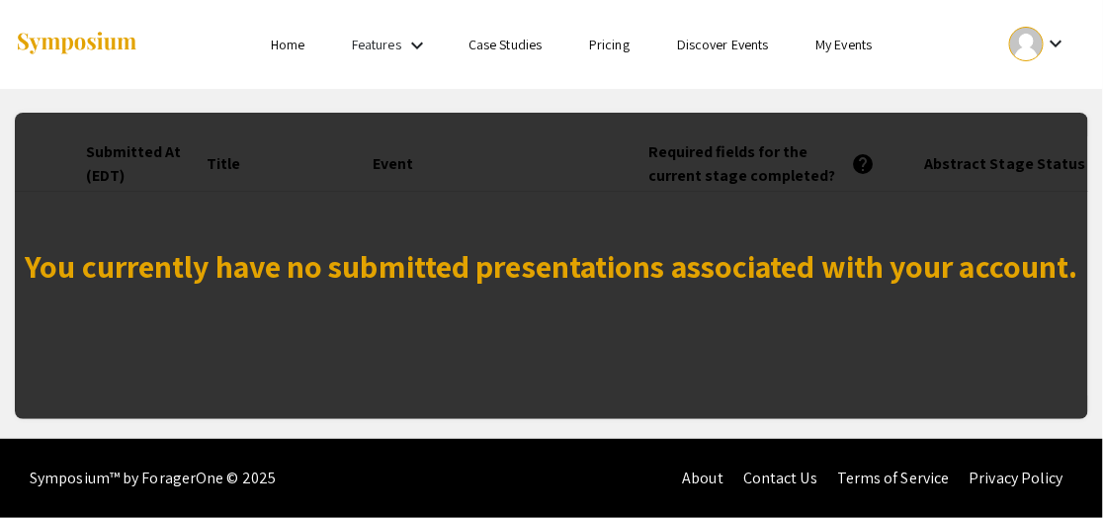
click at [1098, 192] on div "You currently have no submitted presentations associated with your account. Sub…" at bounding box center [551, 254] width 1103 height 330
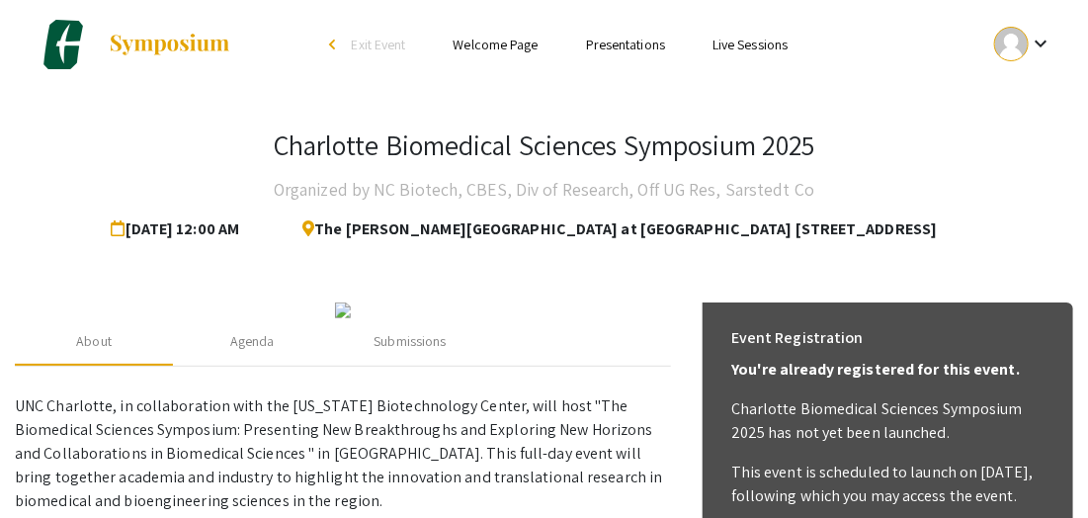
click at [1034, 50] on mat-icon "keyboard_arrow_down" at bounding box center [1041, 44] width 24 height 24
click at [492, 46] on div at bounding box center [544, 259] width 1088 height 518
click at [492, 46] on link "Welcome Page" at bounding box center [496, 45] width 85 height 18
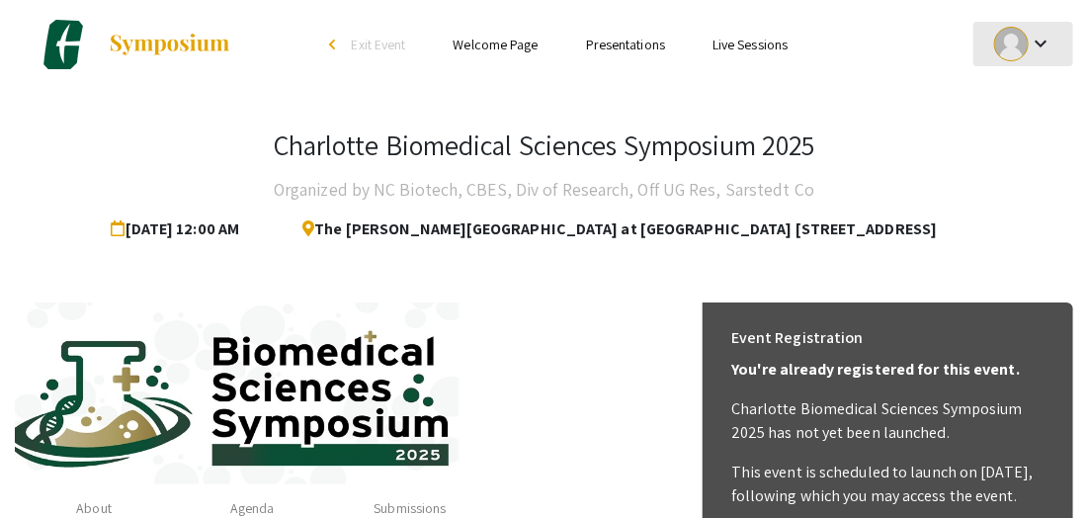
click at [1035, 41] on mat-icon "keyboard_arrow_down" at bounding box center [1041, 44] width 24 height 24
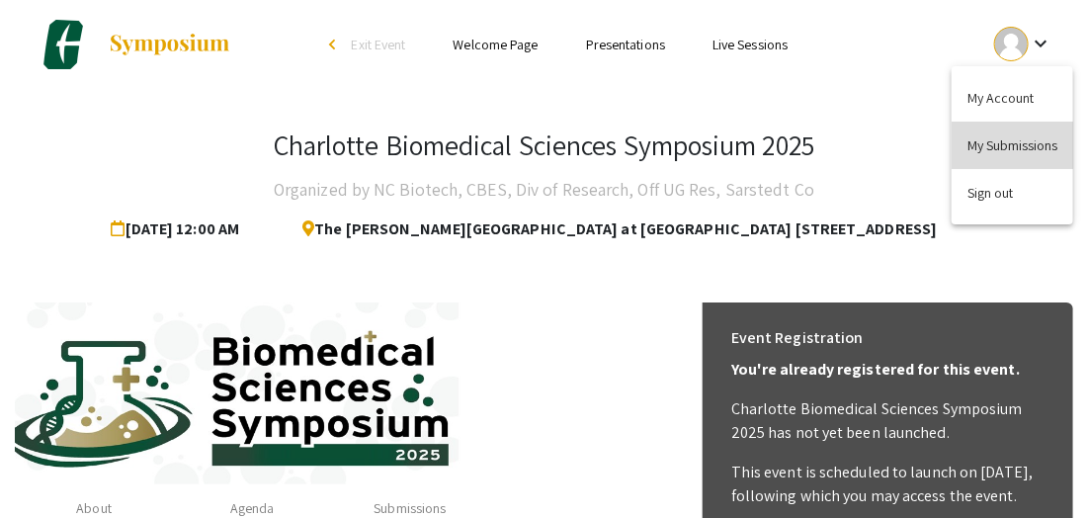
click at [999, 142] on button "My Submissions" at bounding box center [1013, 145] width 122 height 47
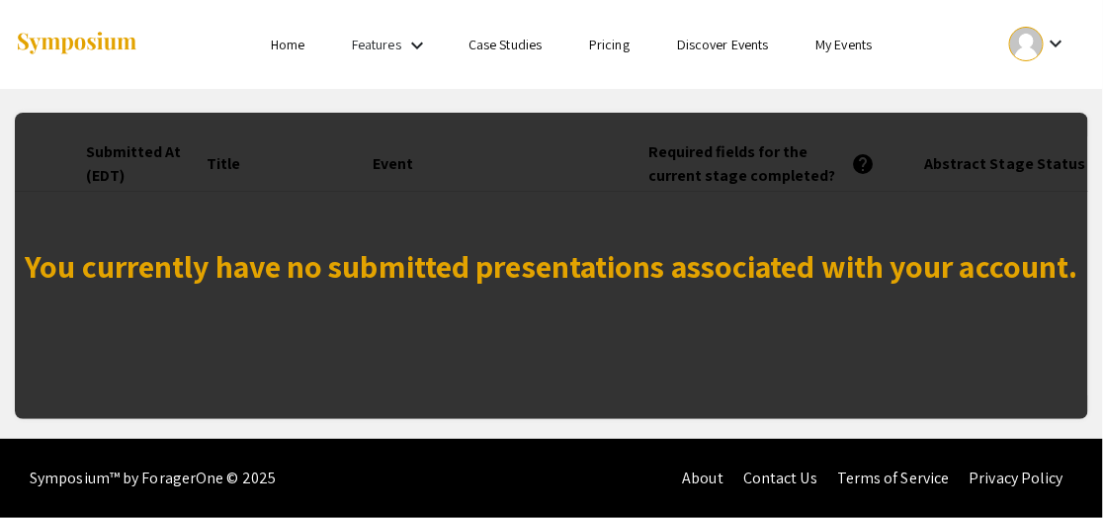
click at [1055, 41] on mat-icon "keyboard_arrow_down" at bounding box center [1056, 44] width 24 height 24
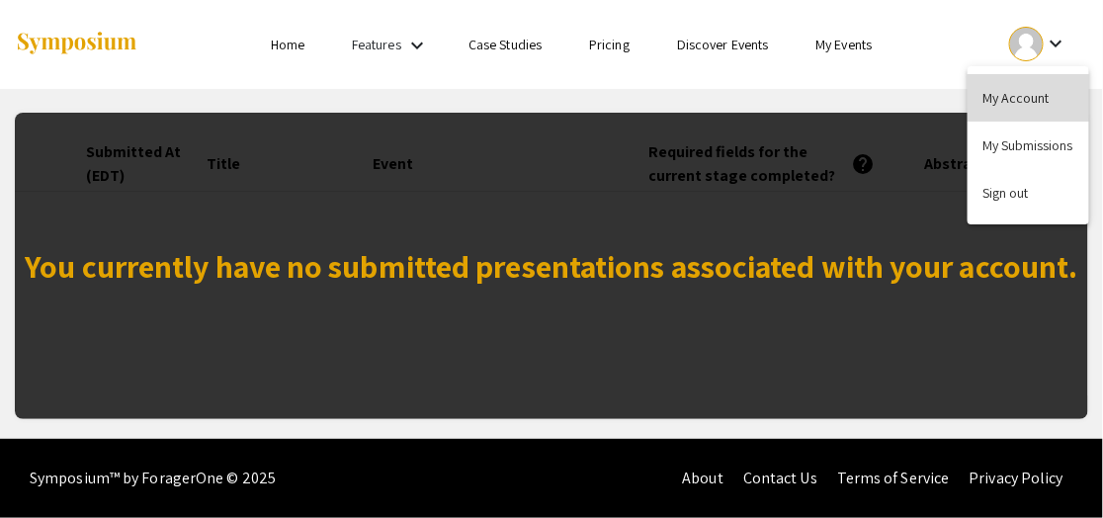
click at [1012, 97] on button "My Account" at bounding box center [1029, 97] width 122 height 47
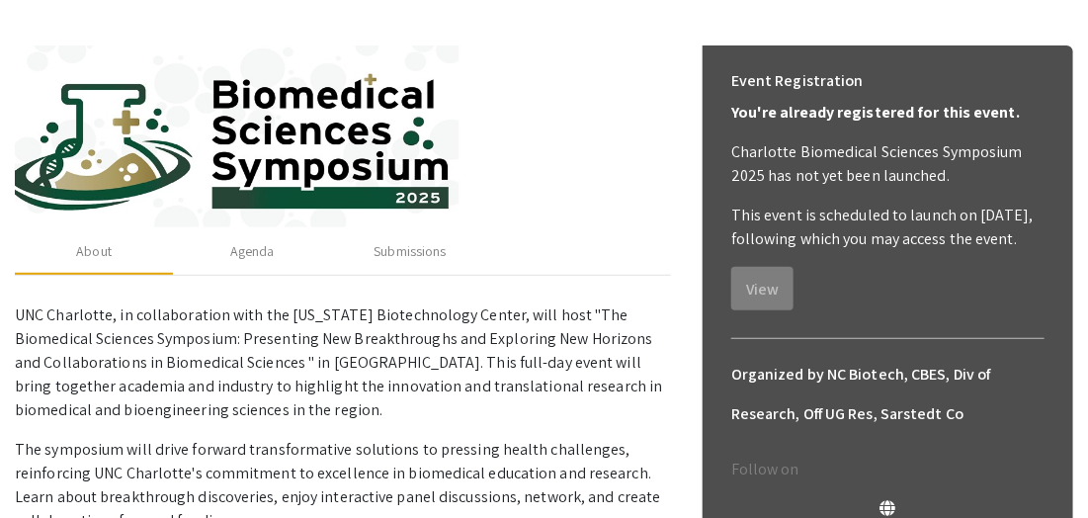
scroll to position [250, 0]
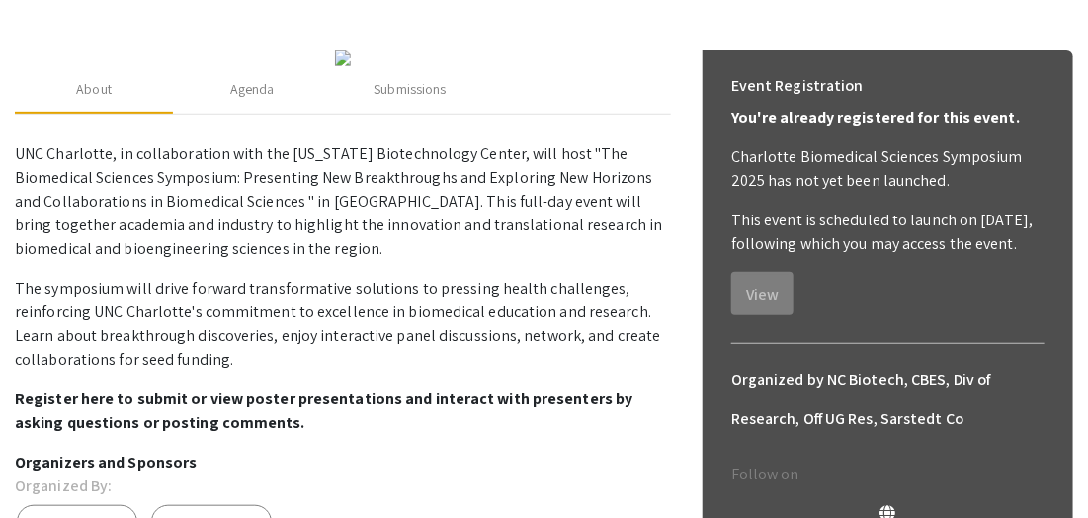
scroll to position [245, 0]
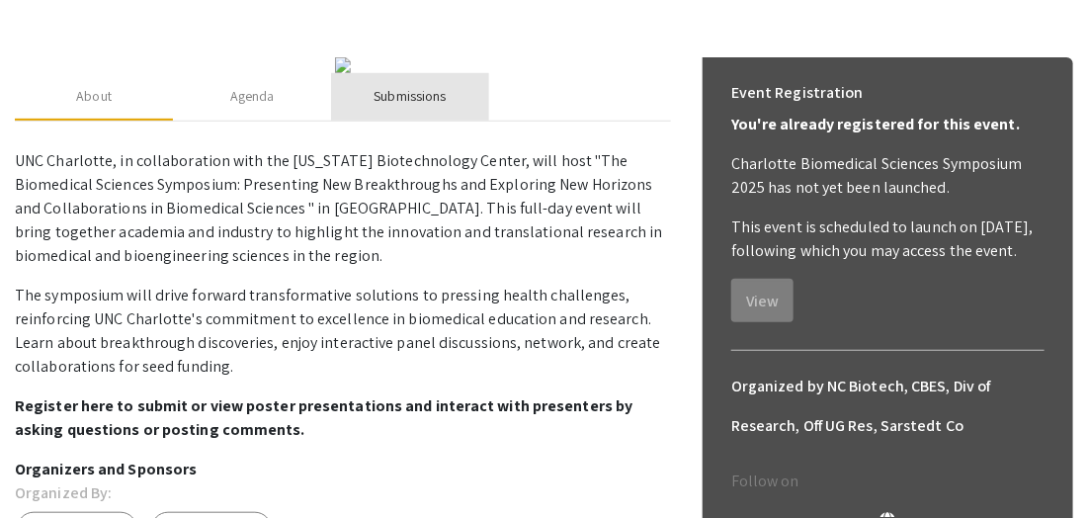
click at [420, 121] on div "Submissions" at bounding box center [410, 96] width 158 height 47
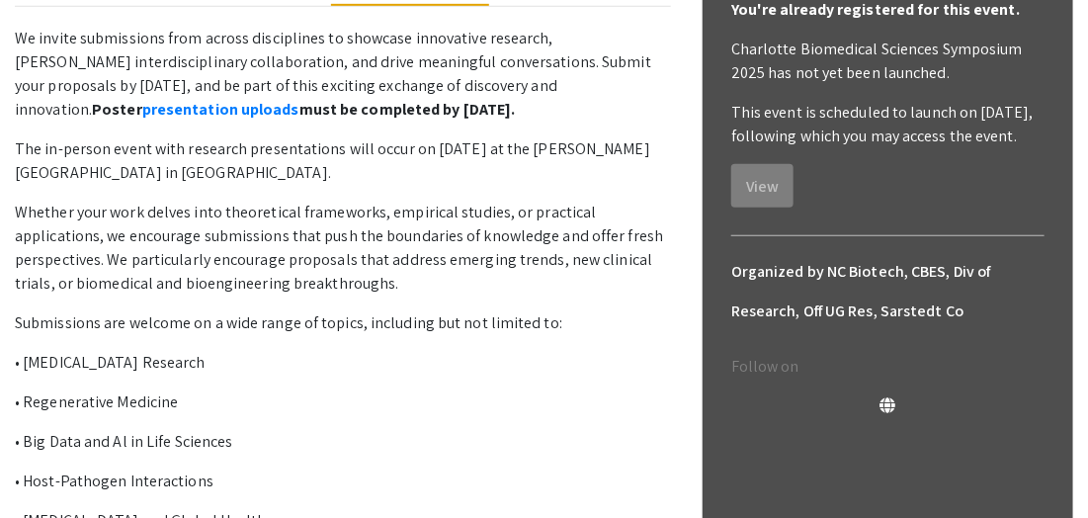
scroll to position [400, 0]
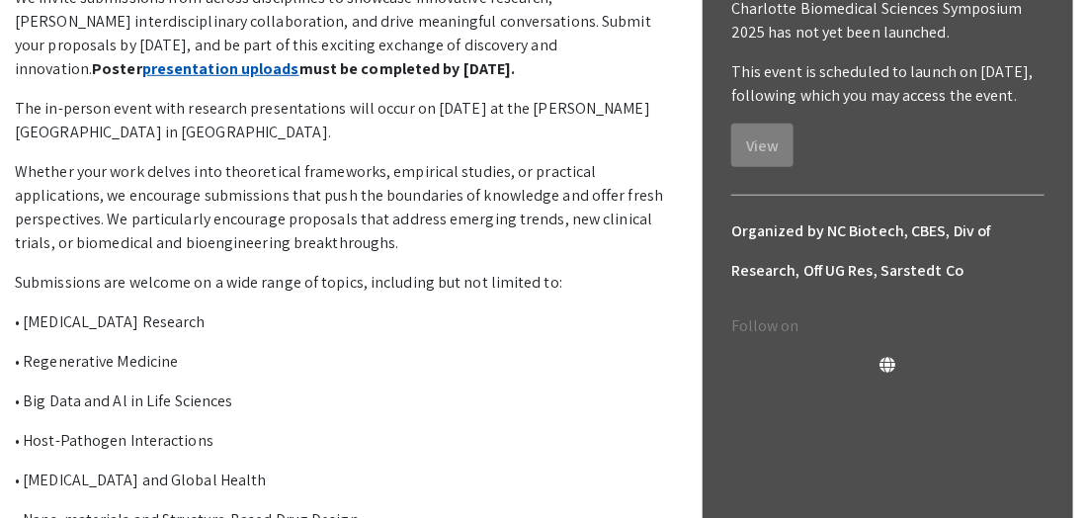
click at [300, 79] on link "presentation uploads" at bounding box center [220, 68] width 157 height 21
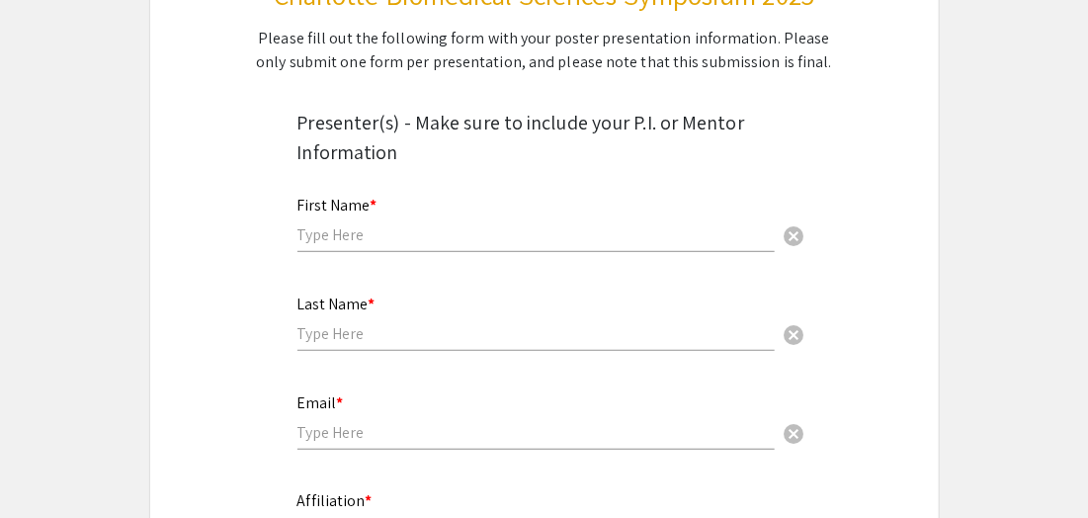
scroll to position [288, 0]
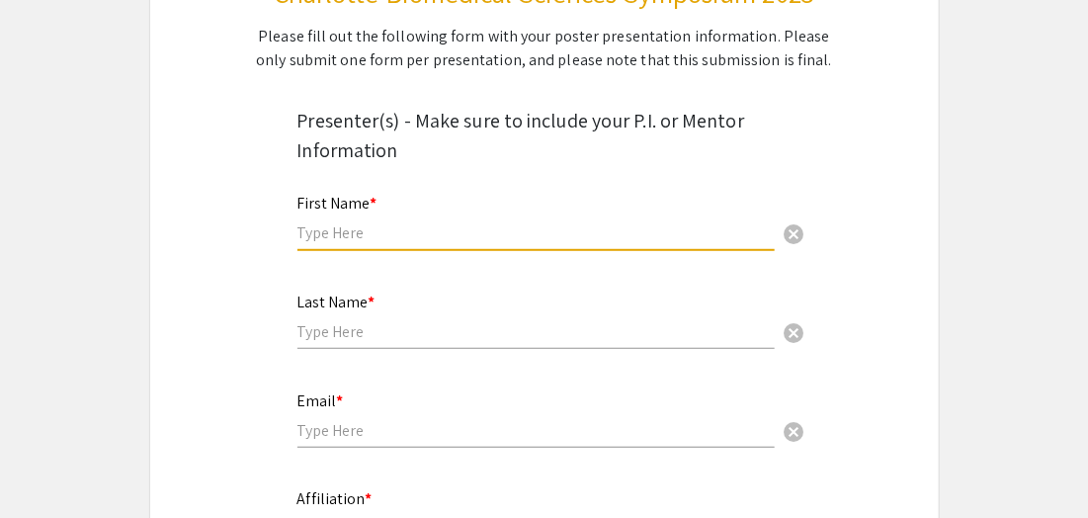
click at [309, 238] on input "text" at bounding box center [536, 232] width 477 height 21
type input "[PERSON_NAME]"
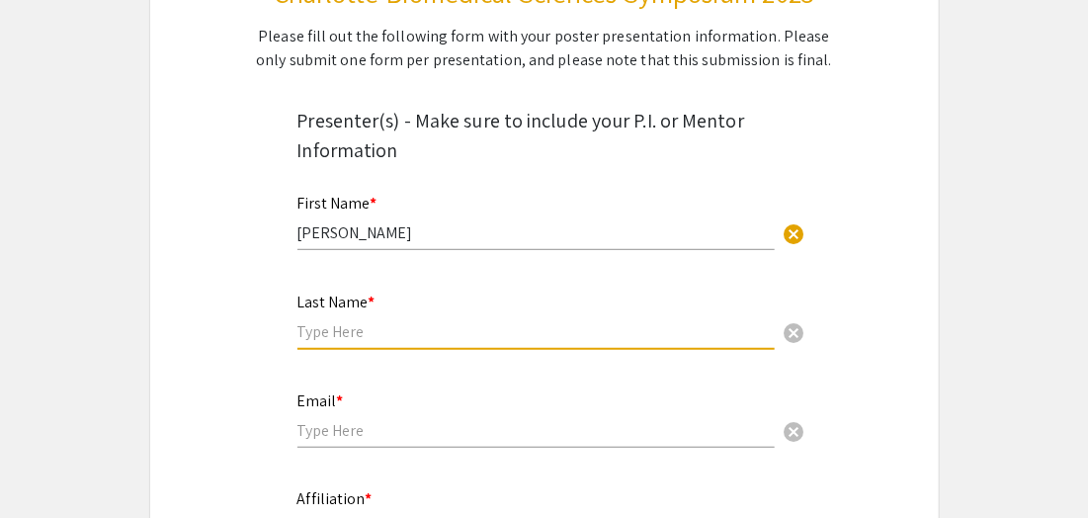
click at [300, 335] on input "text" at bounding box center [536, 331] width 477 height 21
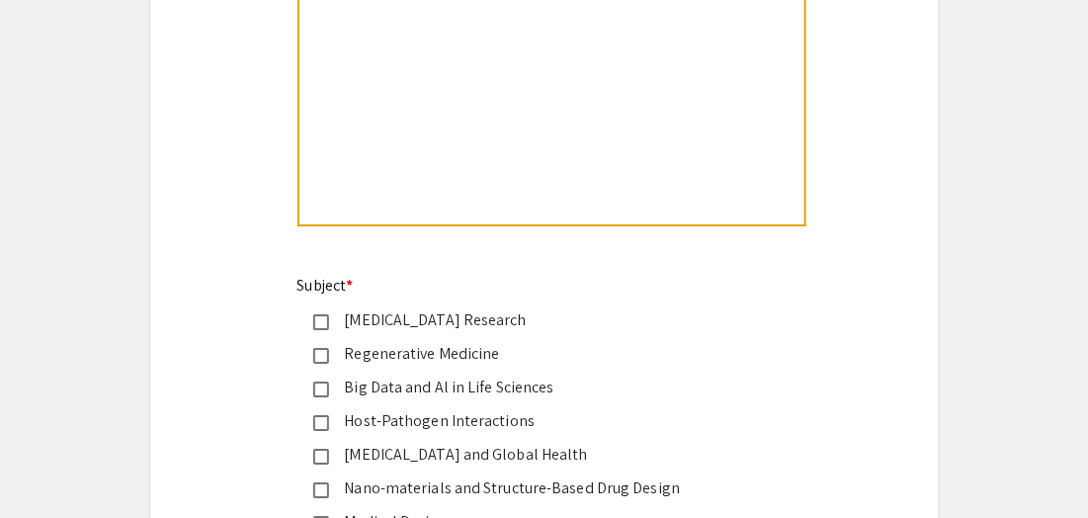
scroll to position [2331, 0]
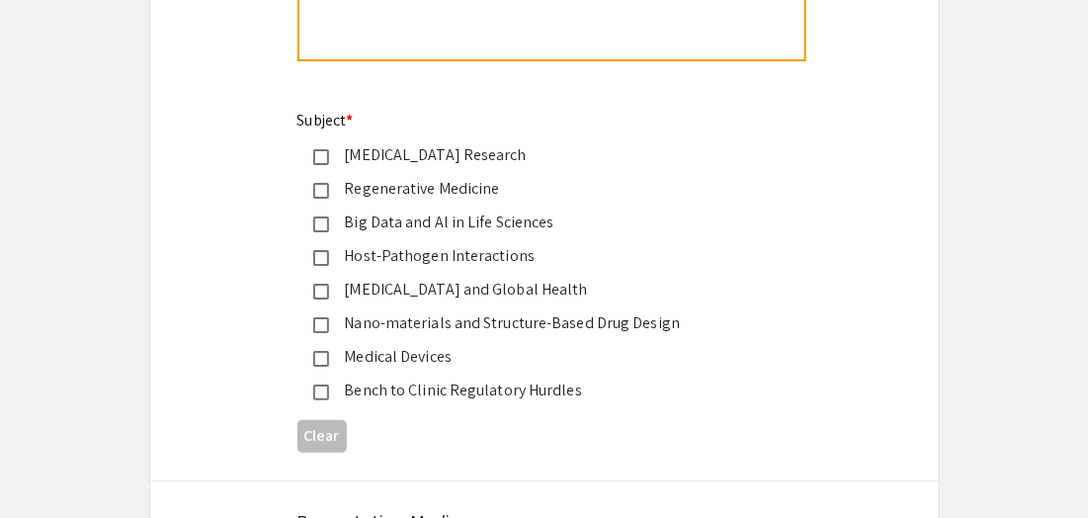
type input "Bosholm"
click at [314, 189] on mat-pseudo-checkbox at bounding box center [321, 191] width 16 height 16
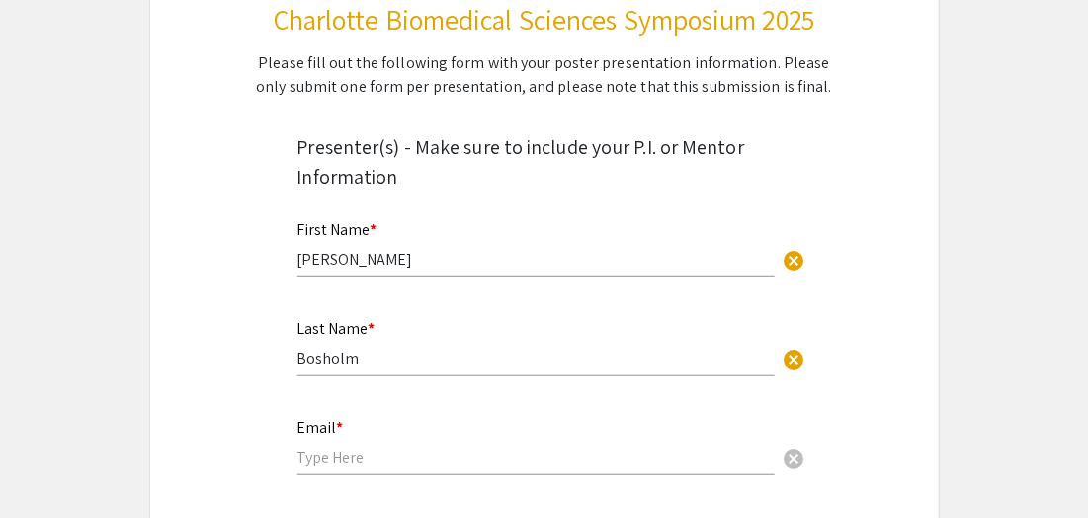
scroll to position [336, 0]
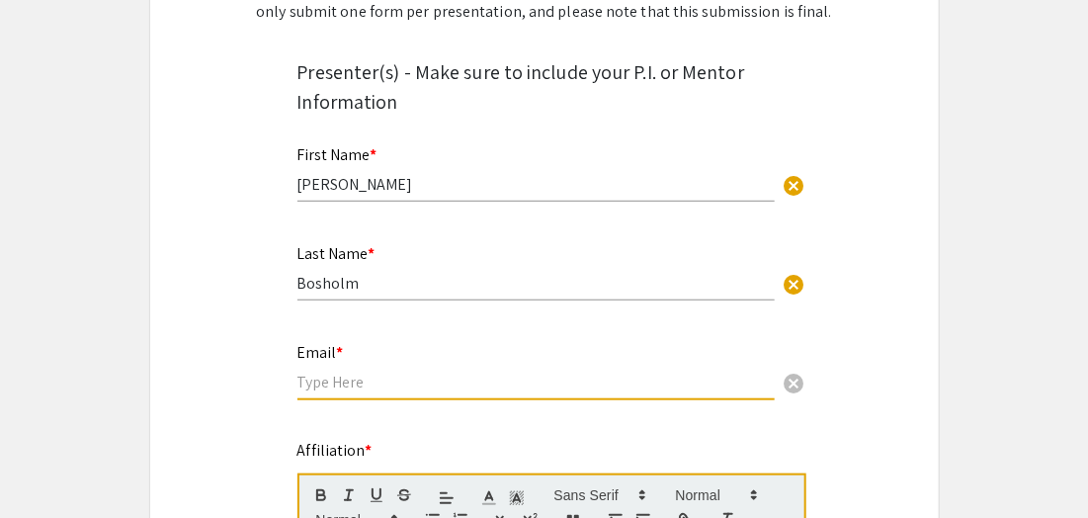
click at [316, 382] on input "email" at bounding box center [536, 382] width 477 height 21
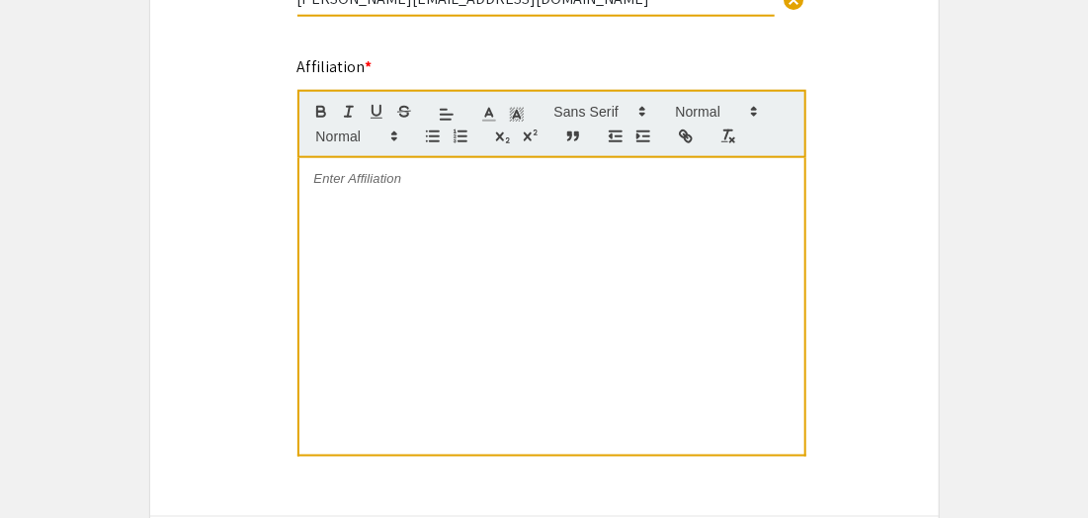
scroll to position [599, 0]
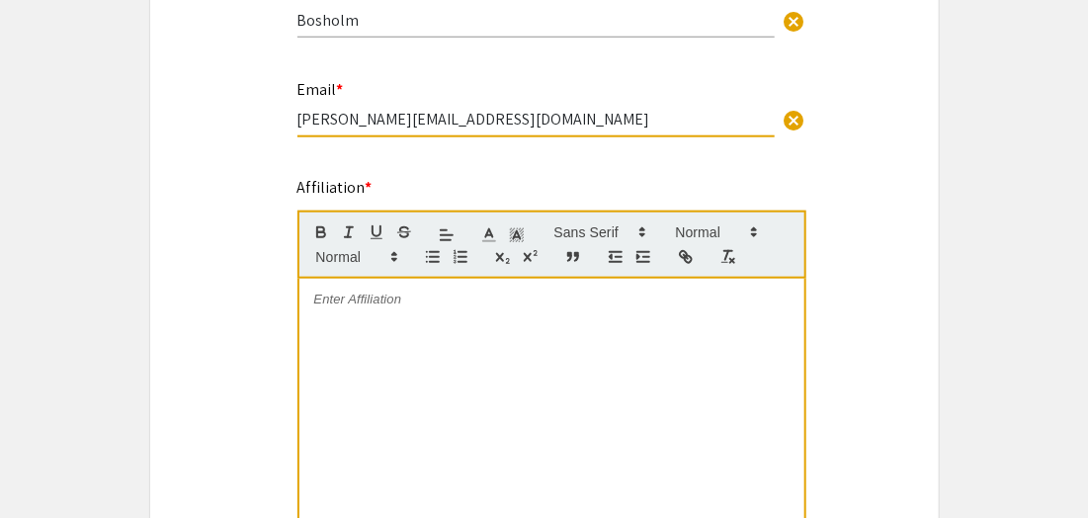
type input "[PERSON_NAME][EMAIL_ADDRESS][DOMAIN_NAME]"
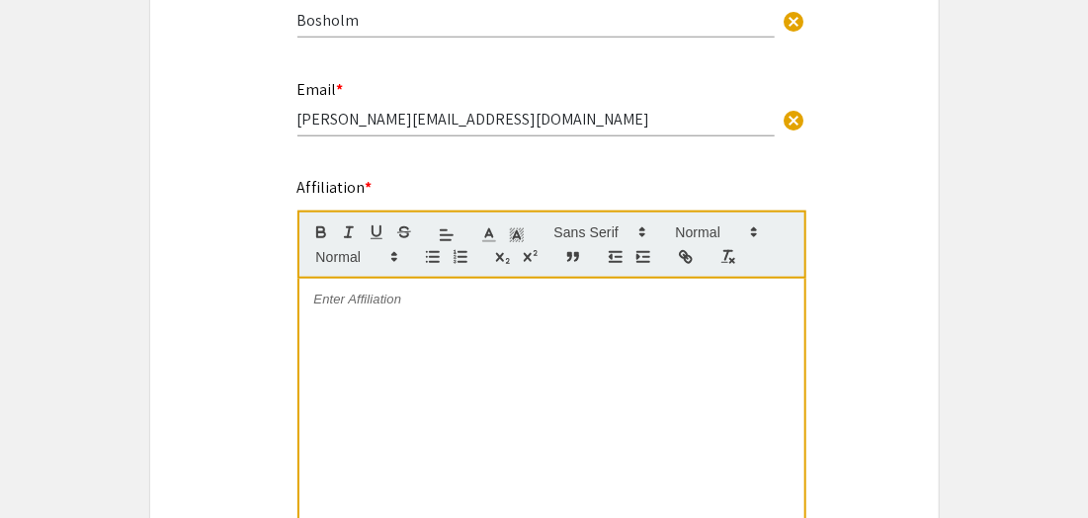
click at [368, 187] on span "*" at bounding box center [369, 187] width 7 height 21
click at [314, 297] on p at bounding box center [551, 300] width 475 height 18
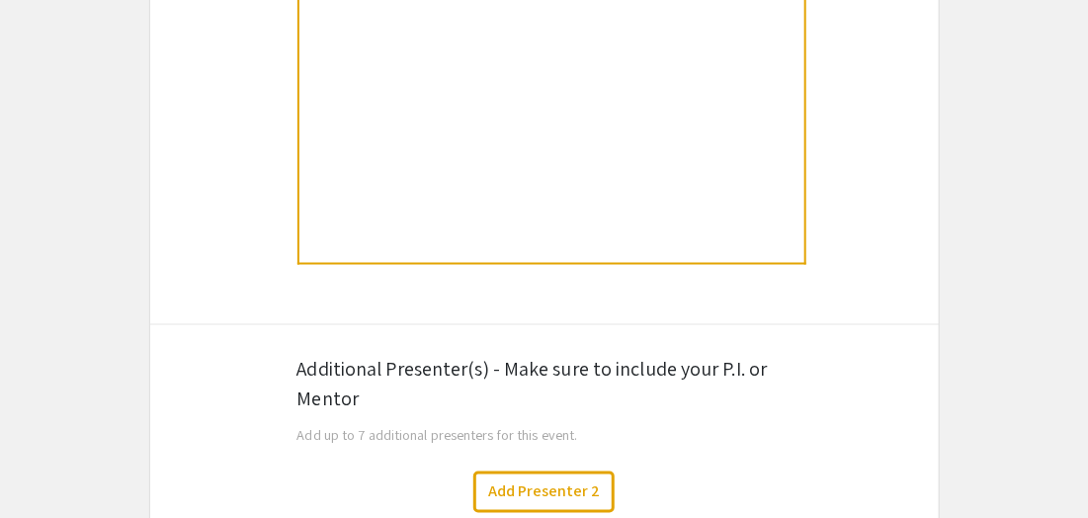
scroll to position [1047, 0]
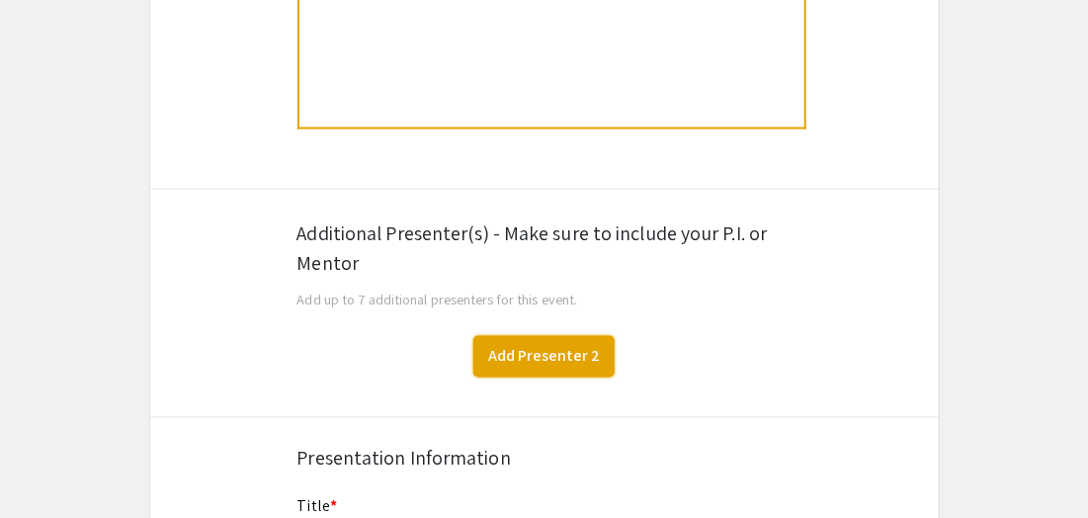
click at [551, 354] on button "Add Presenter 2" at bounding box center [543, 357] width 141 height 42
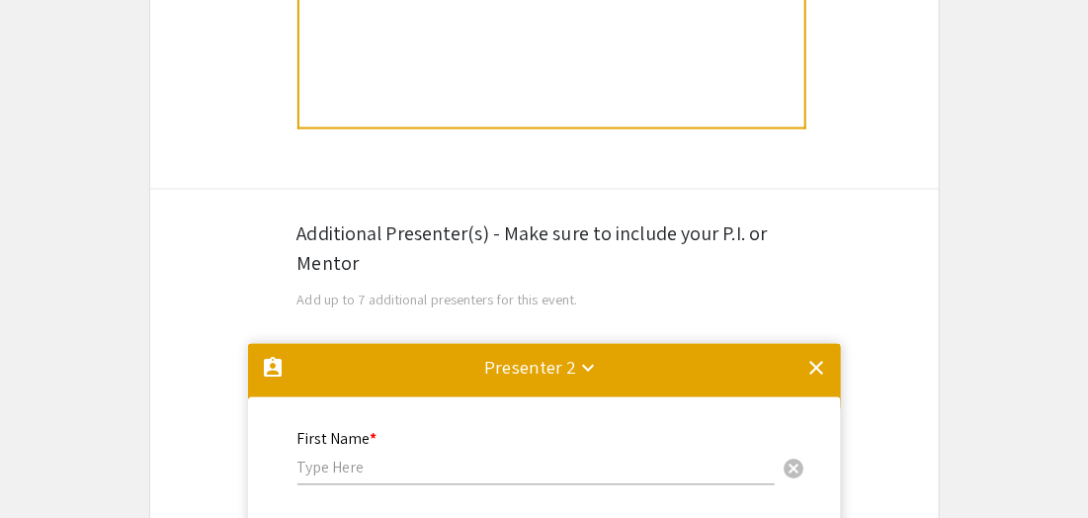
scroll to position [1390, 0]
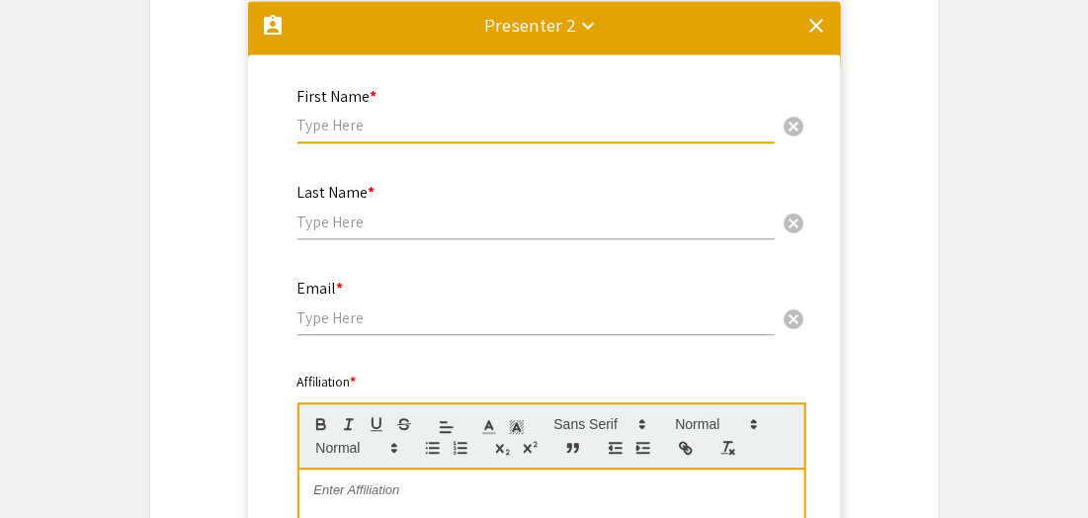
click at [310, 125] on input "text" at bounding box center [536, 125] width 477 height 21
click at [364, 124] on input "[PERSON_NAME]" at bounding box center [536, 125] width 477 height 21
type input "Yuanyuan"
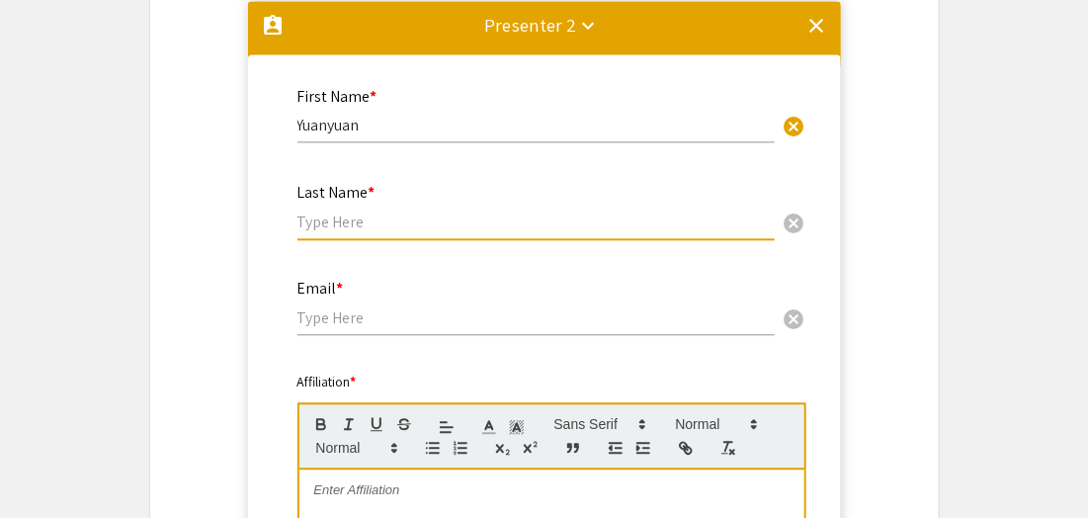
click at [302, 224] on input "text" at bounding box center [536, 222] width 477 height 21
type input "[PERSON_NAME]"
click at [303, 314] on input "email" at bounding box center [536, 317] width 477 height 21
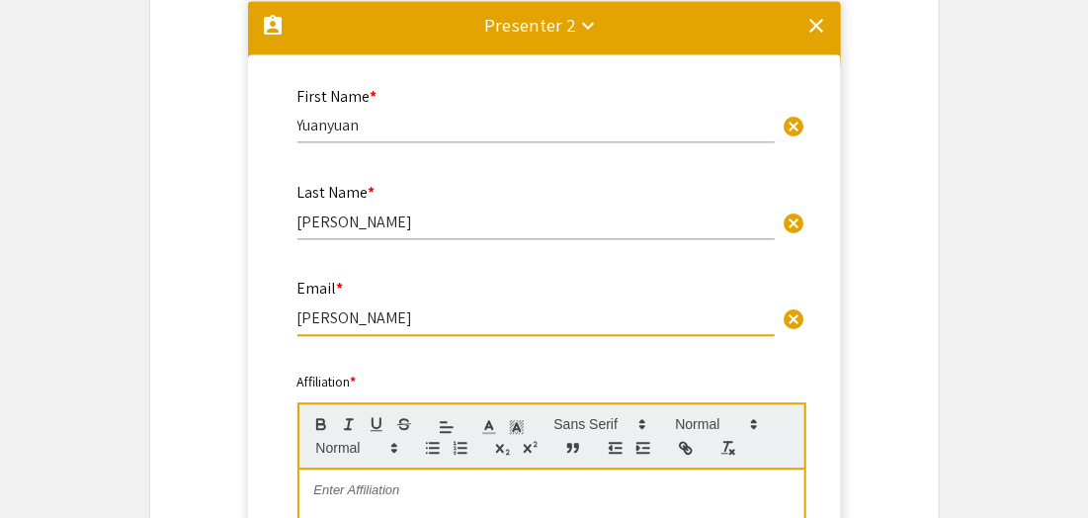
click at [303, 314] on input "[PERSON_NAME]" at bounding box center [536, 317] width 477 height 21
click at [360, 320] on input "[PERSON_NAME]" at bounding box center [536, 317] width 477 height 21
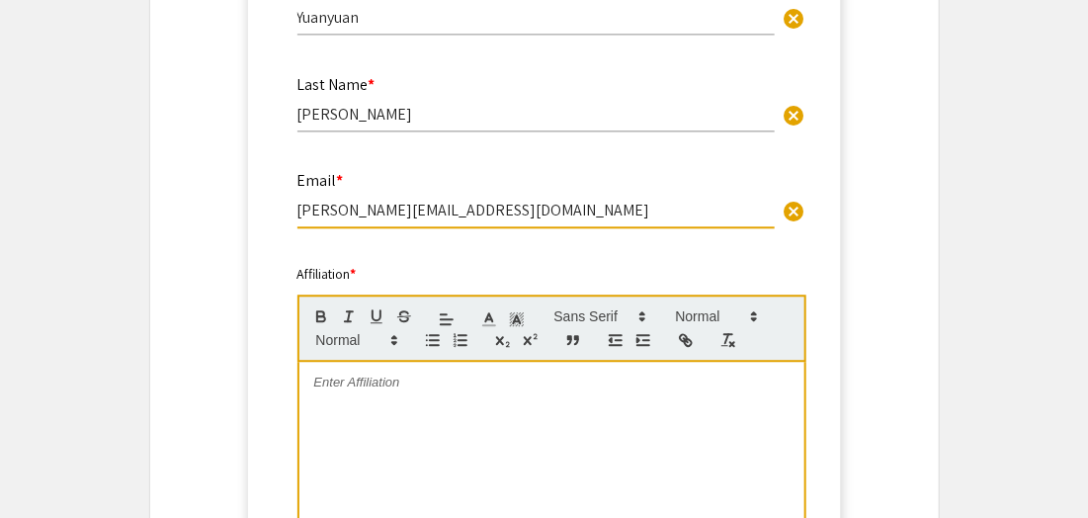
scroll to position [1617, 0]
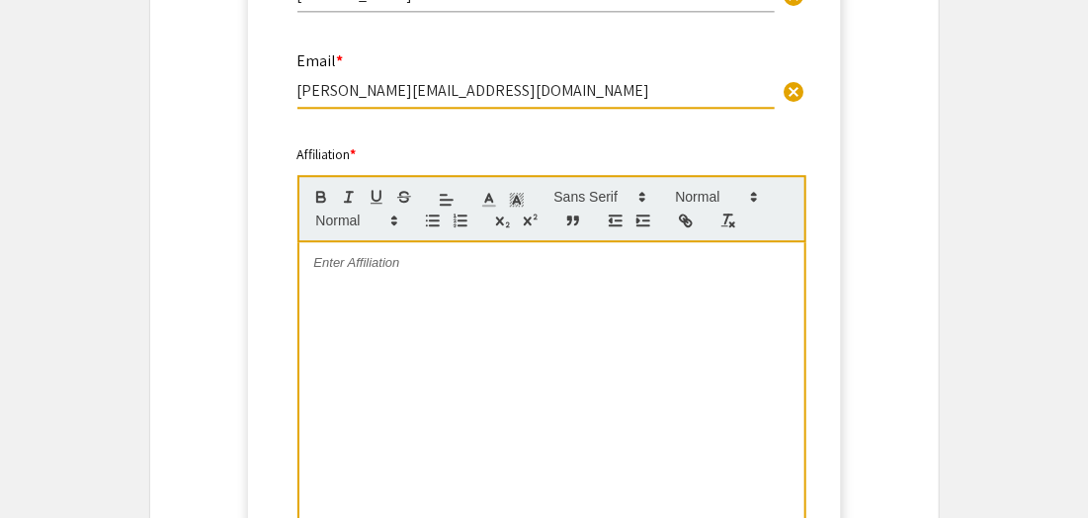
type input "[PERSON_NAME][EMAIL_ADDRESS][DOMAIN_NAME]"
click at [309, 274] on div at bounding box center [552, 390] width 505 height 297
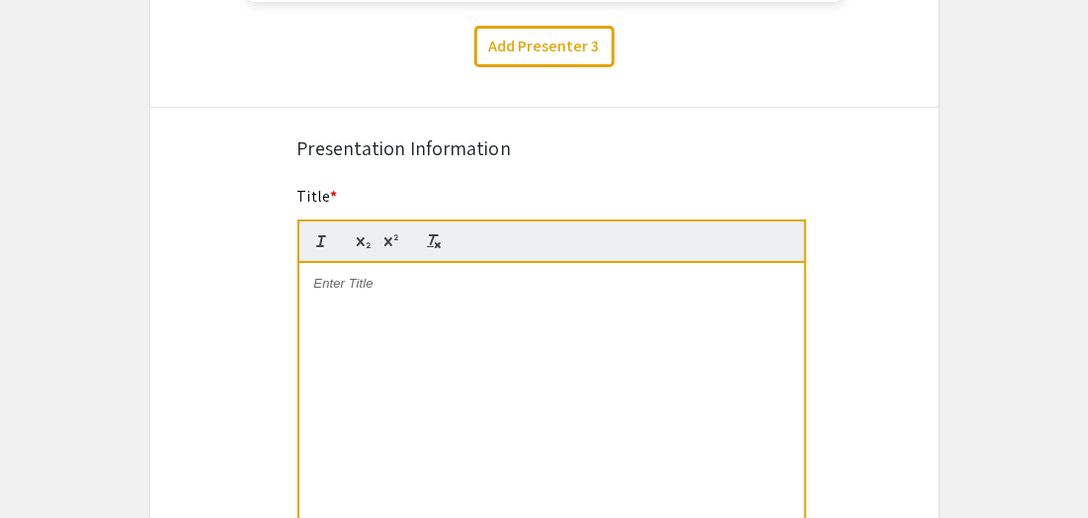
scroll to position [2285, 0]
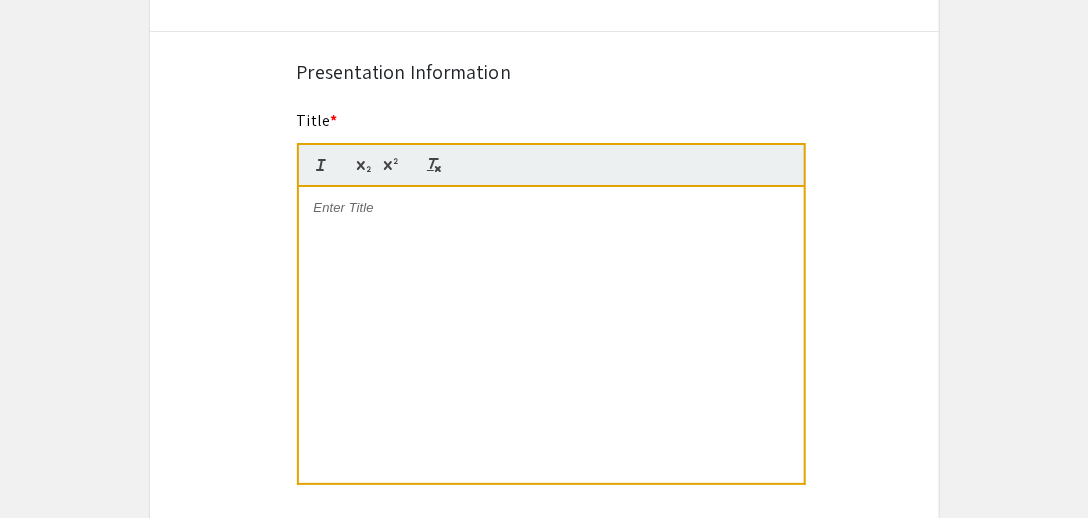
click at [318, 204] on p at bounding box center [551, 208] width 475 height 18
click at [311, 210] on div at bounding box center [552, 335] width 505 height 297
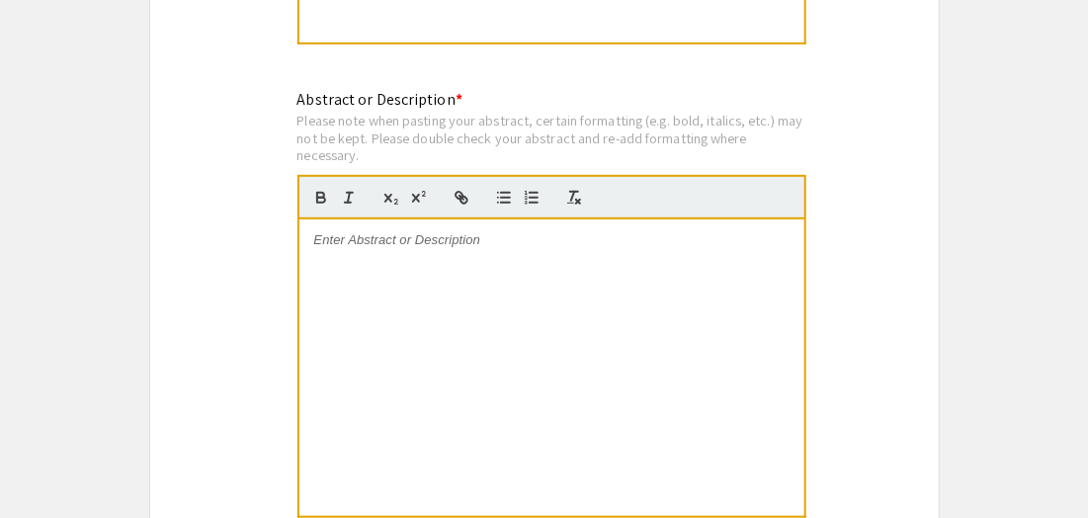
scroll to position [2817, 0]
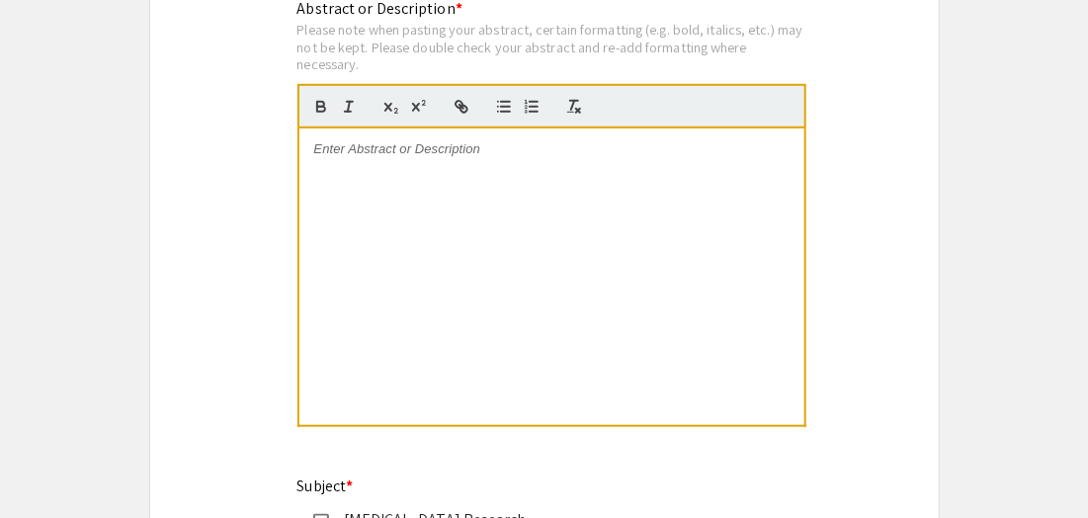
click at [321, 184] on div at bounding box center [552, 277] width 505 height 297
click at [343, 147] on p at bounding box center [551, 149] width 475 height 18
click at [334, 152] on p at bounding box center [551, 149] width 475 height 18
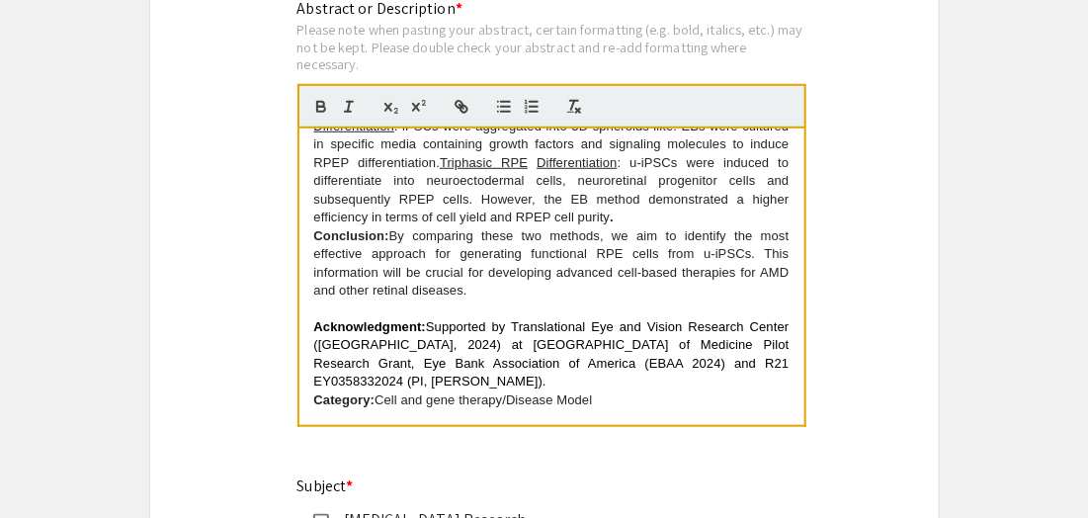
scroll to position [328, 0]
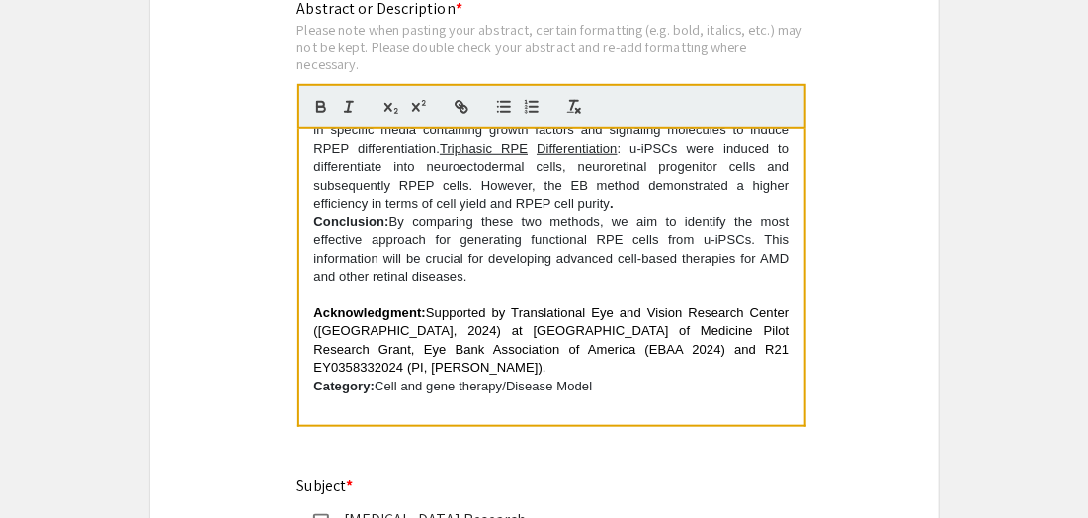
click at [314, 379] on strong "Category:" at bounding box center [344, 386] width 61 height 15
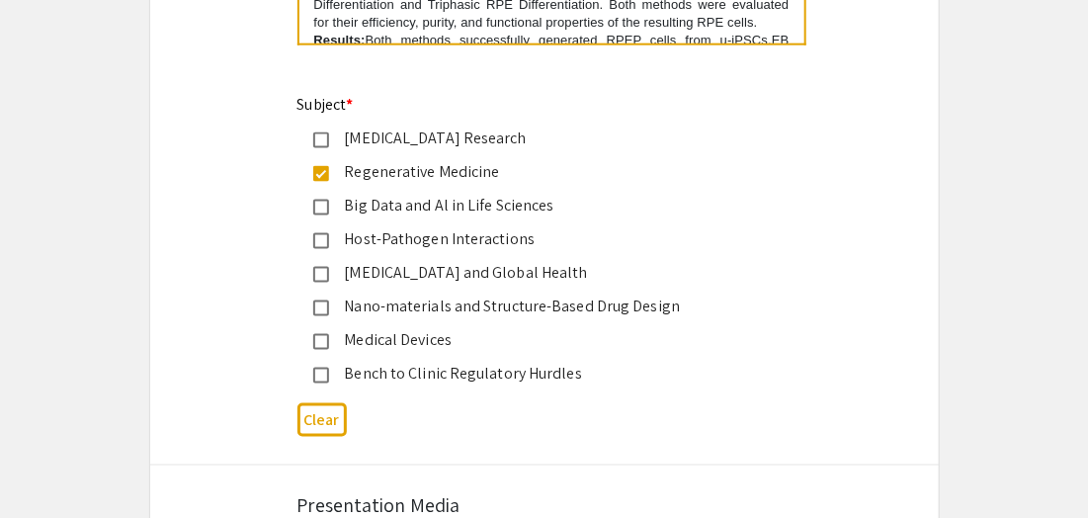
scroll to position [3446, 0]
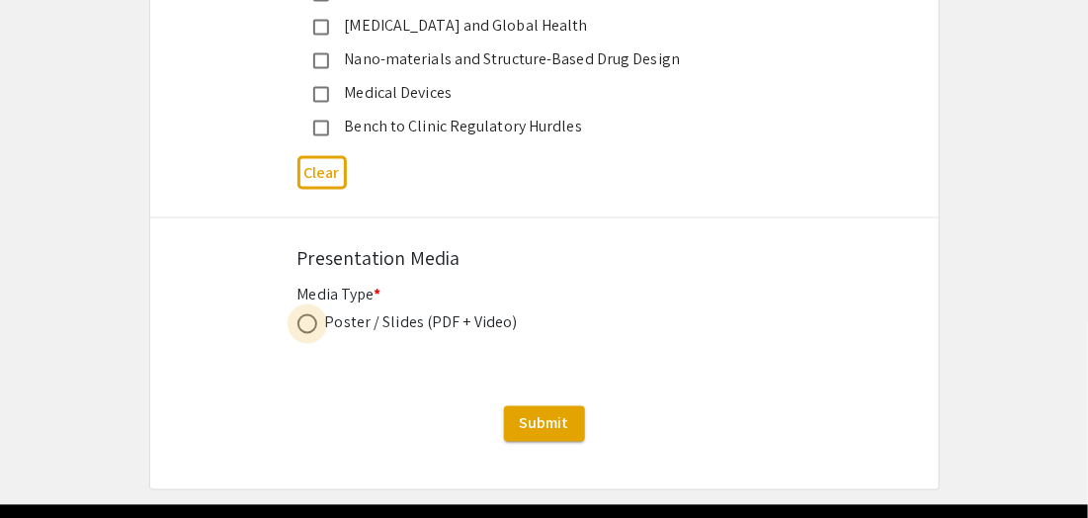
click at [301, 321] on span at bounding box center [308, 324] width 20 height 20
click at [301, 321] on input "radio" at bounding box center [308, 324] width 20 height 20
radio input "true"
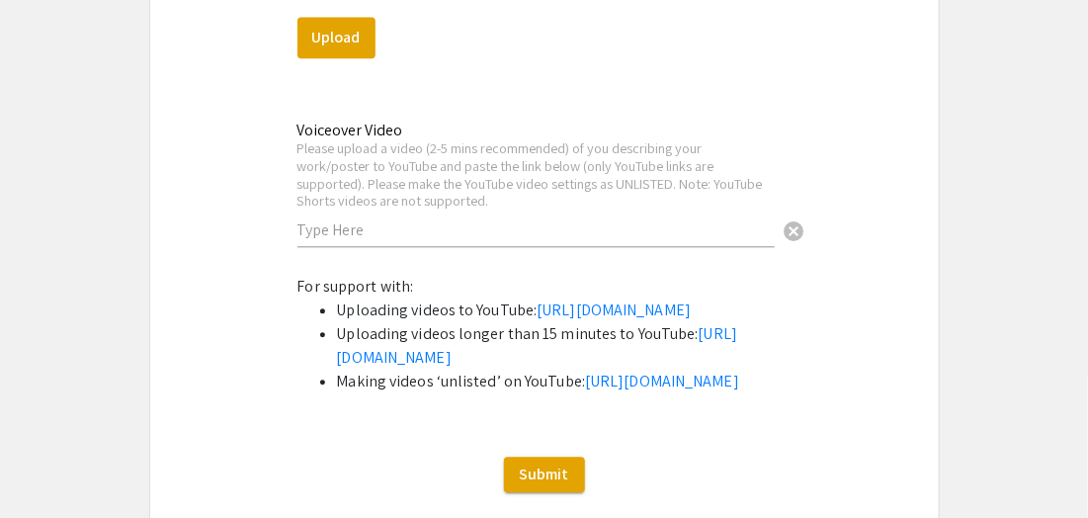
scroll to position [3891, 0]
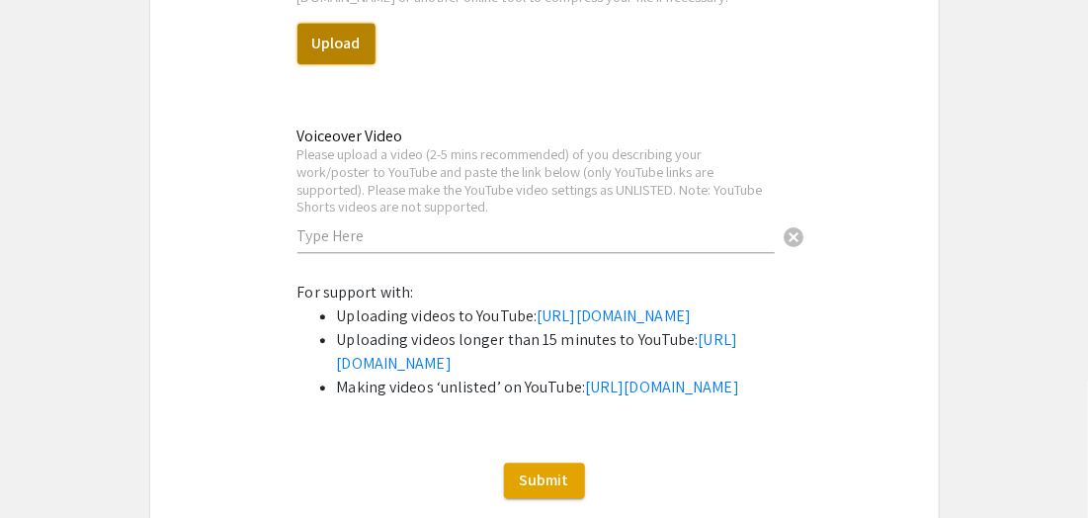
click at [348, 44] on button "Upload" at bounding box center [337, 44] width 78 height 42
click at [329, 43] on button "Upload" at bounding box center [337, 44] width 78 height 42
click at [332, 35] on button "Upload" at bounding box center [337, 44] width 78 height 42
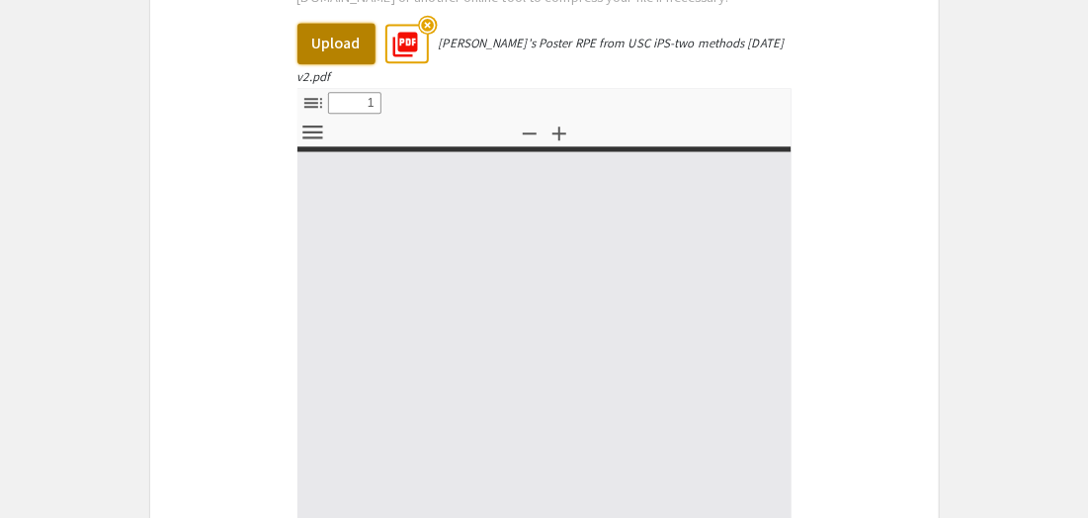
select select "custom"
type input "0"
select select "custom"
type input "1"
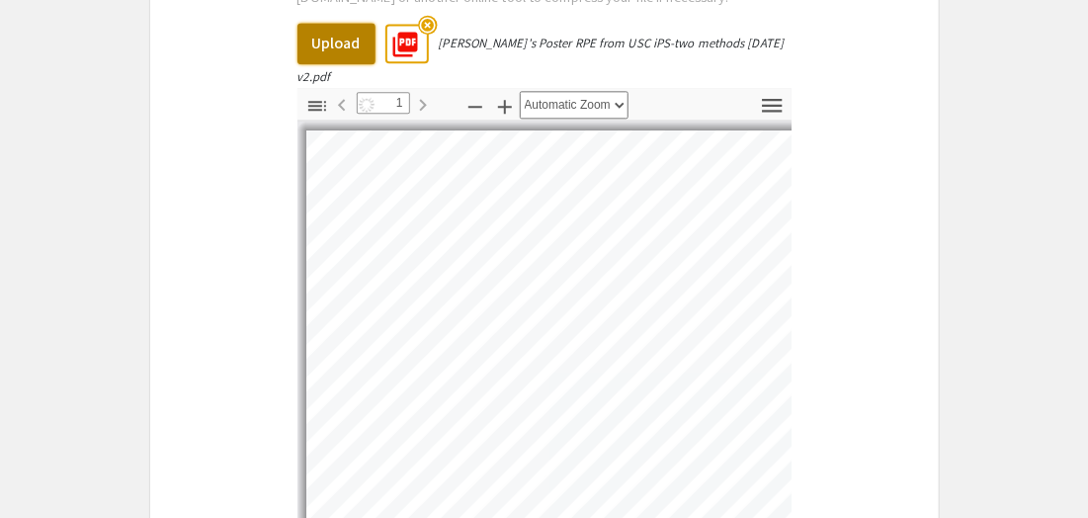
select select "auto"
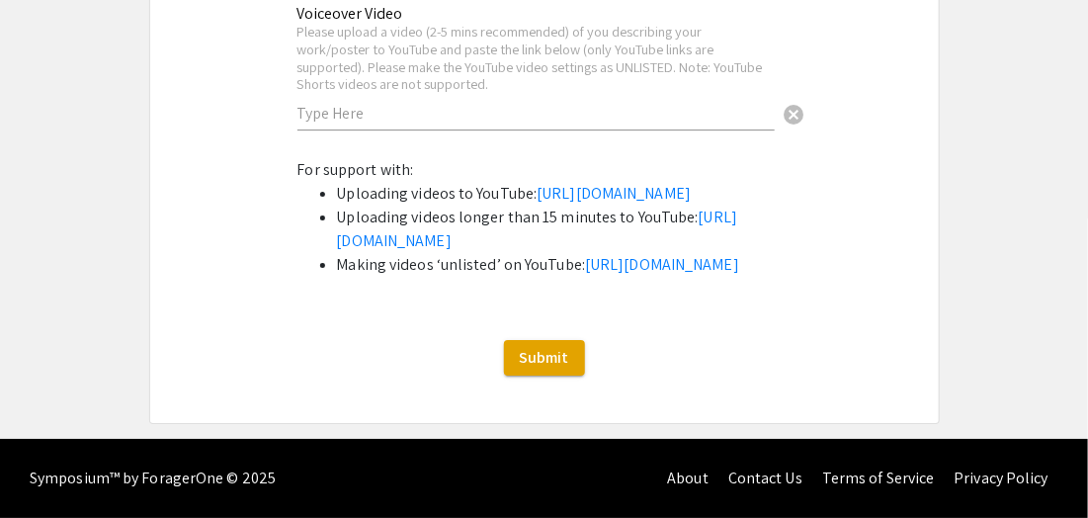
scroll to position [4595, 0]
click at [537, 183] on link "[URL][DOMAIN_NAME]" at bounding box center [614, 193] width 154 height 21
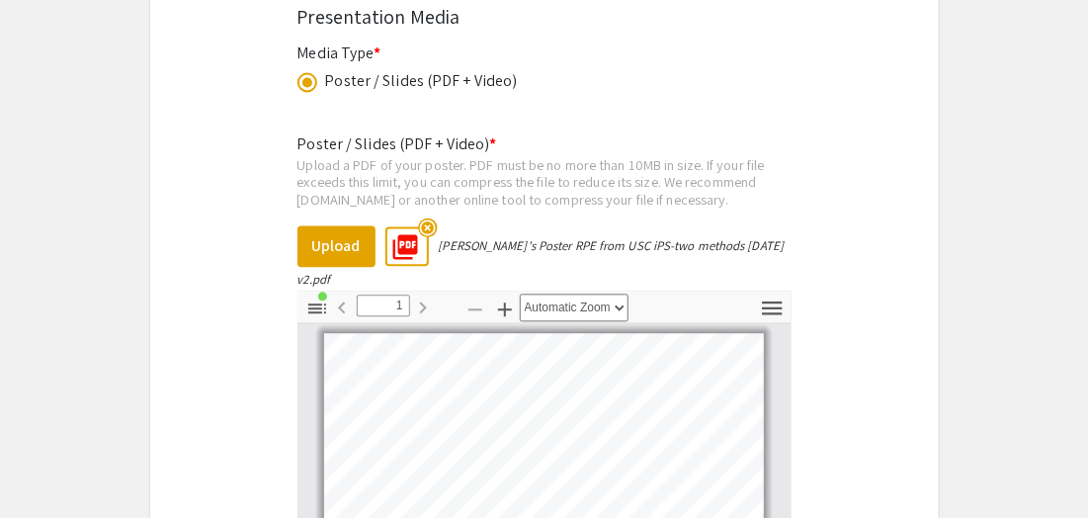
scroll to position [3234, 0]
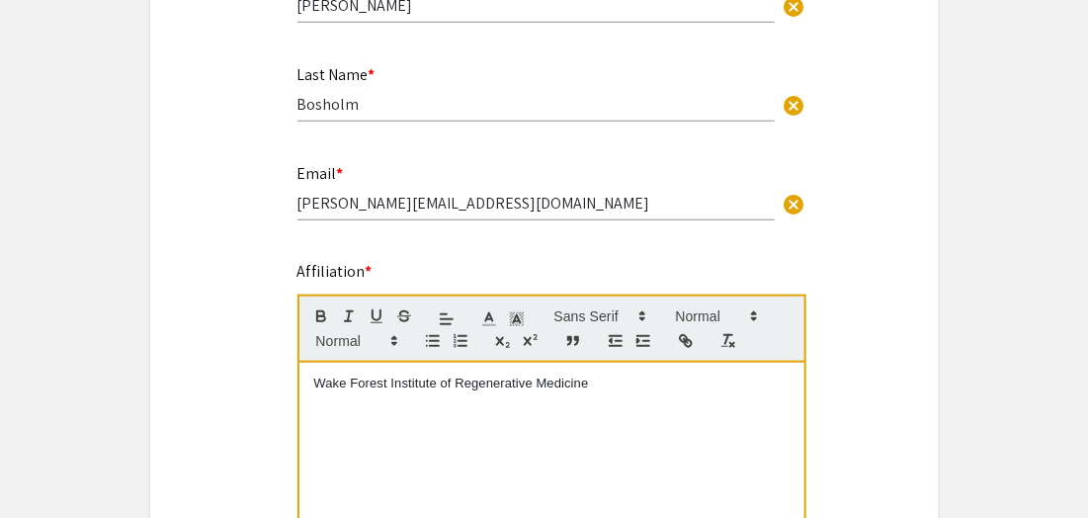
scroll to position [61, 0]
